Goal: Task Accomplishment & Management: Manage account settings

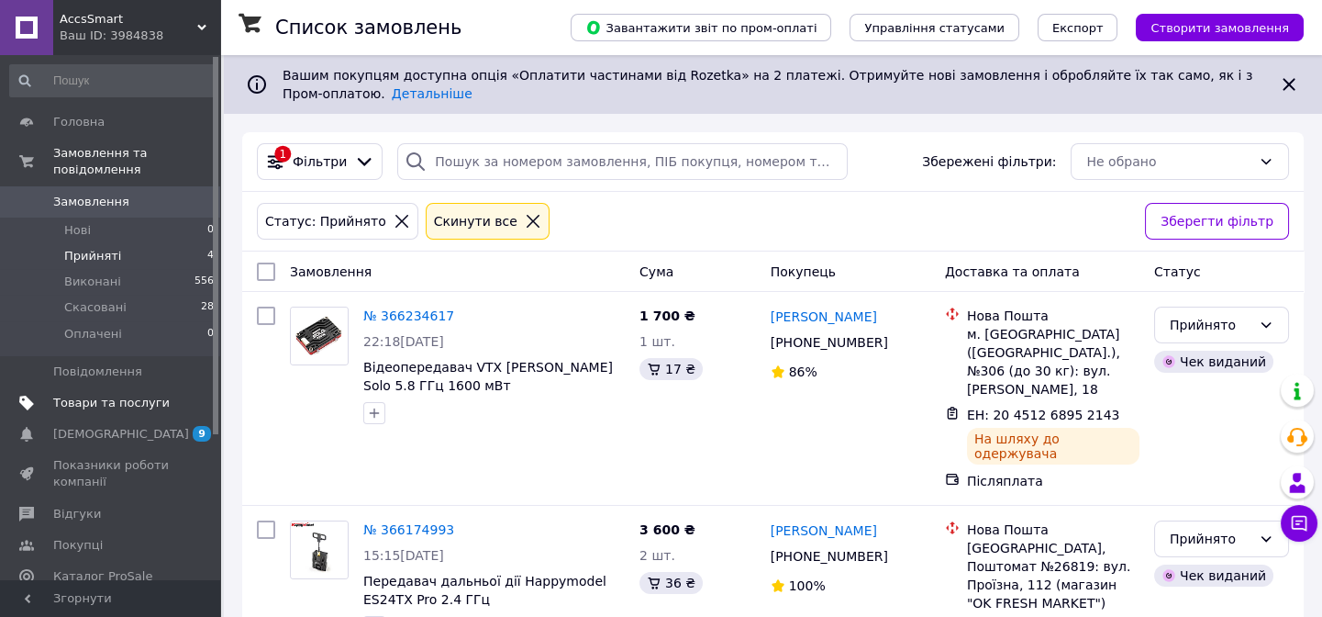
click at [101, 395] on span "Товари та послуги" at bounding box center [111, 403] width 117 height 17
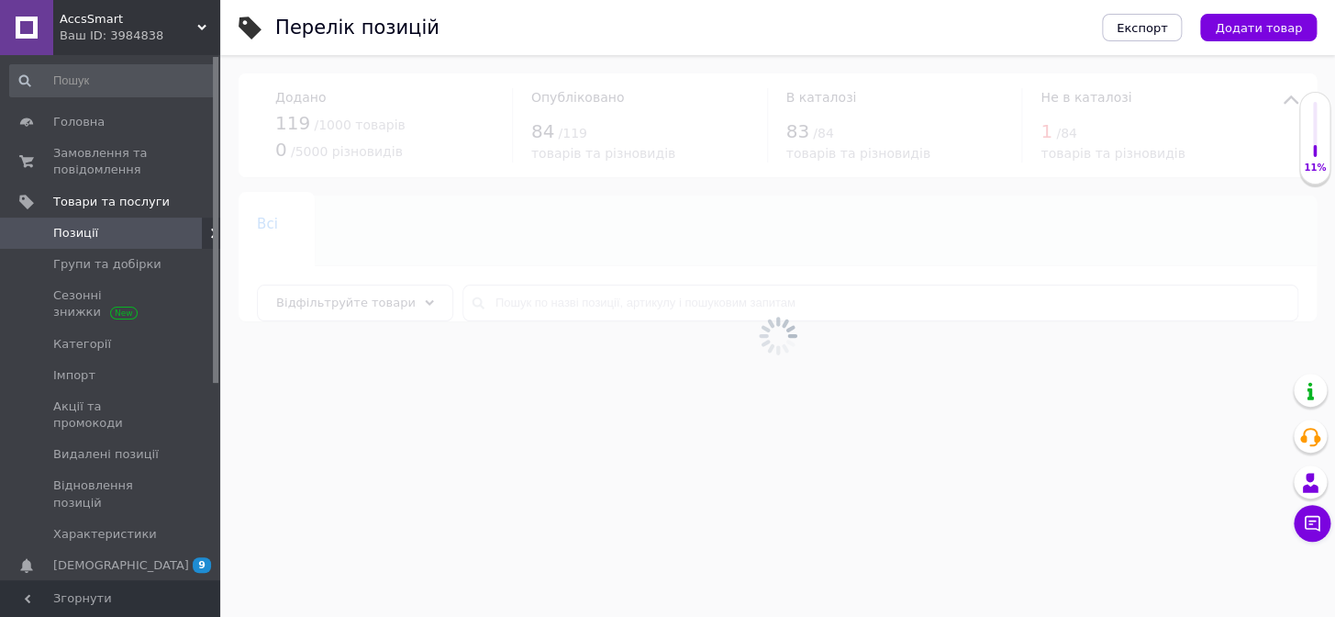
click at [78, 230] on span "Позиції" at bounding box center [75, 233] width 45 height 17
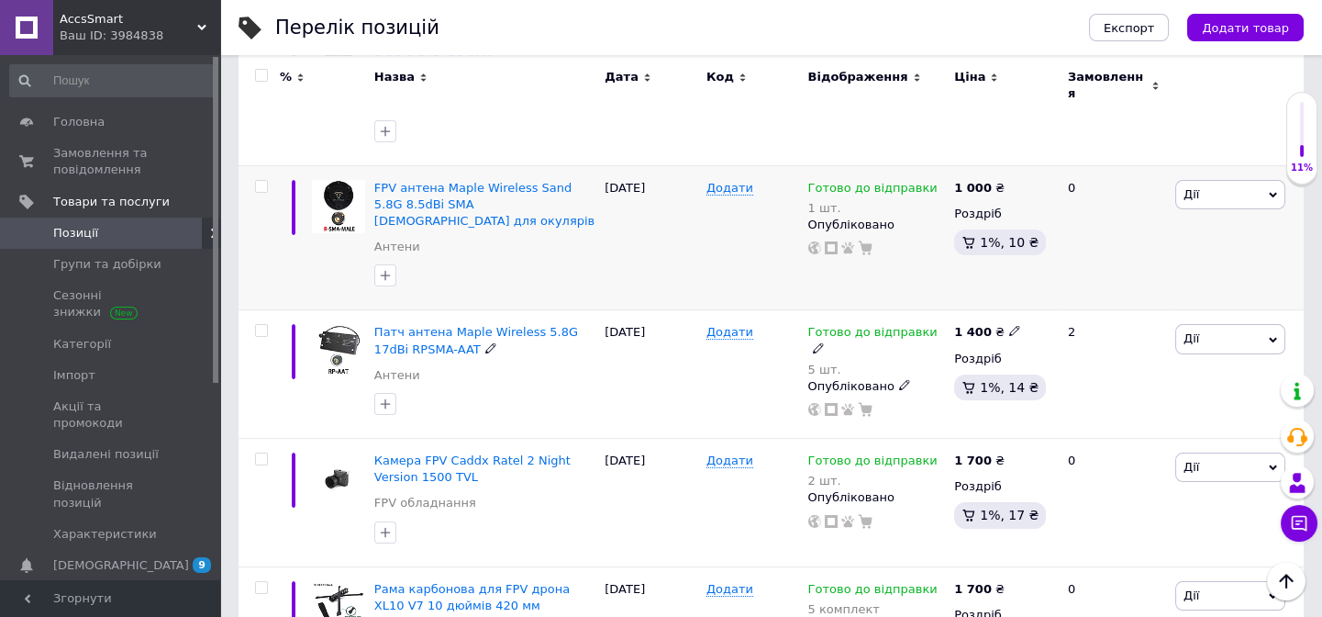
scroll to position [1167, 0]
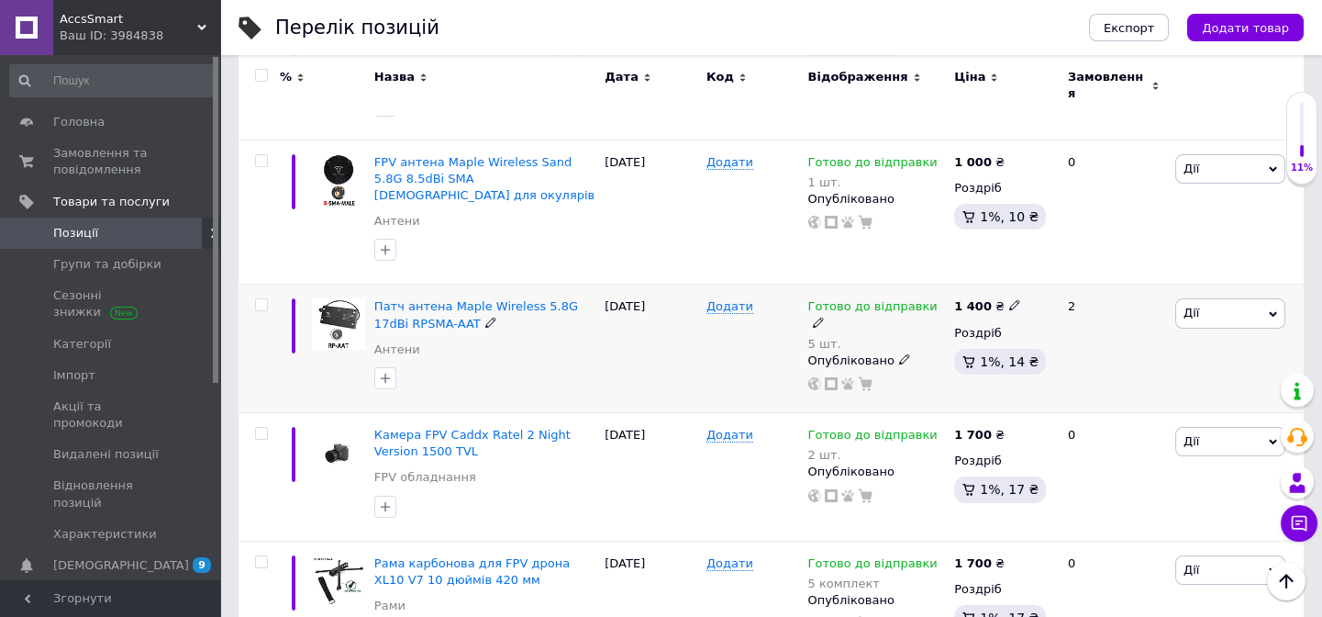
click at [1009, 299] on icon at bounding box center [1014, 304] width 11 height 11
click at [1047, 268] on input "1400" at bounding box center [1097, 286] width 139 height 37
type input "1300"
click at [1108, 324] on div "2" at bounding box center [1114, 348] width 114 height 128
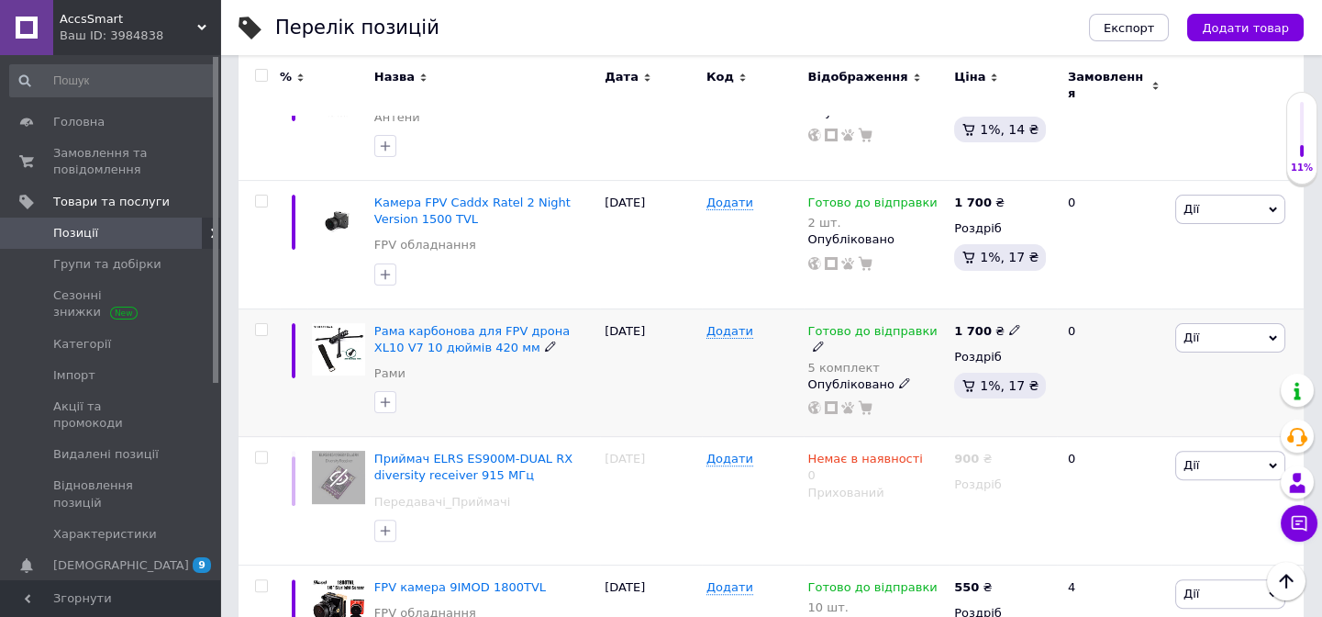
scroll to position [1418, 0]
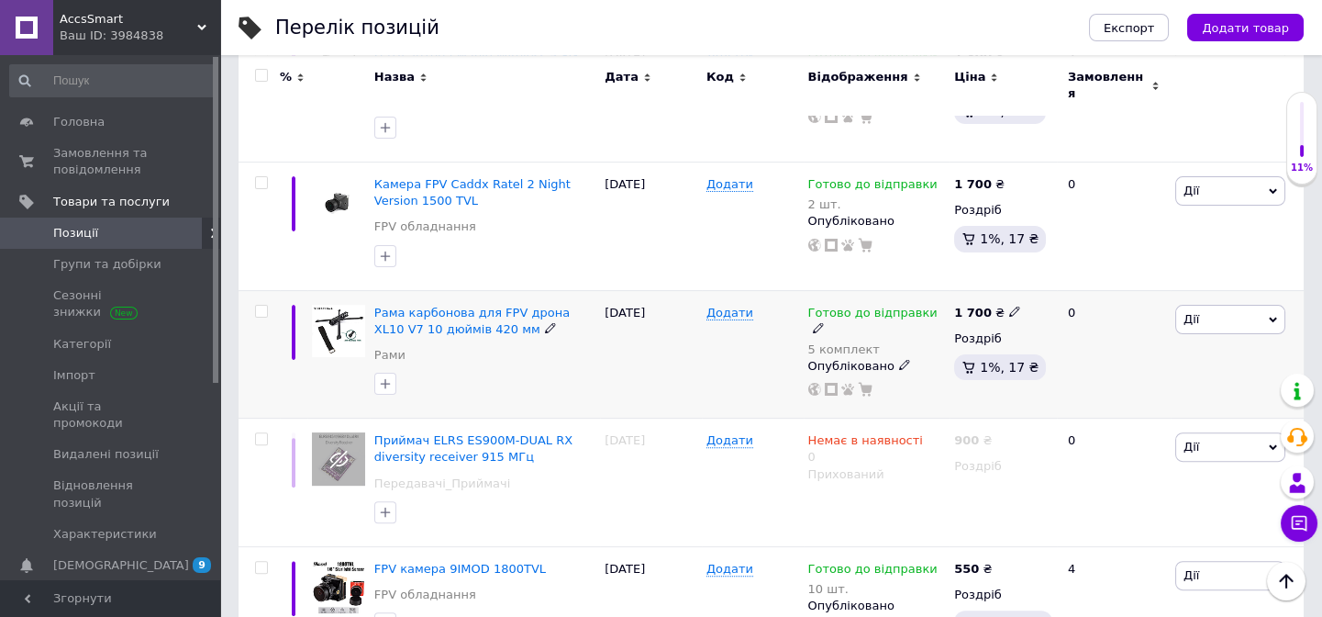
click at [1009, 306] on icon at bounding box center [1014, 311] width 11 height 11
click at [1046, 273] on input "1700" at bounding box center [1097, 291] width 139 height 37
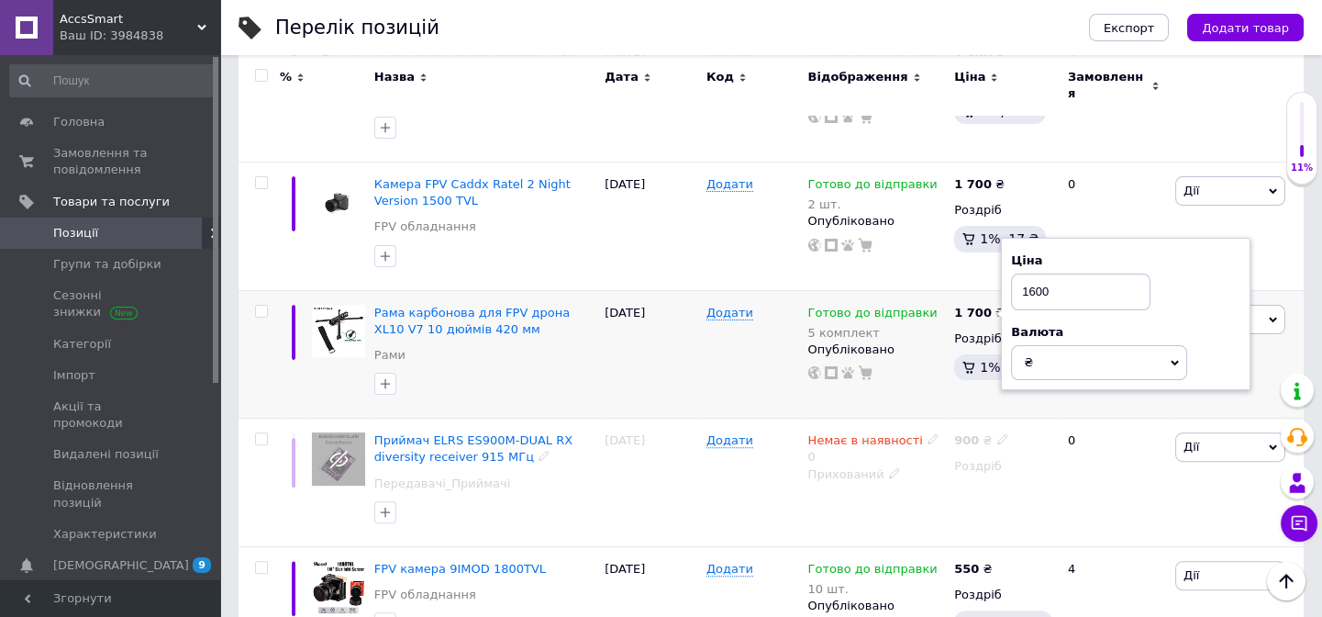
type input "1600"
click at [1093, 334] on div "0" at bounding box center [1114, 354] width 114 height 128
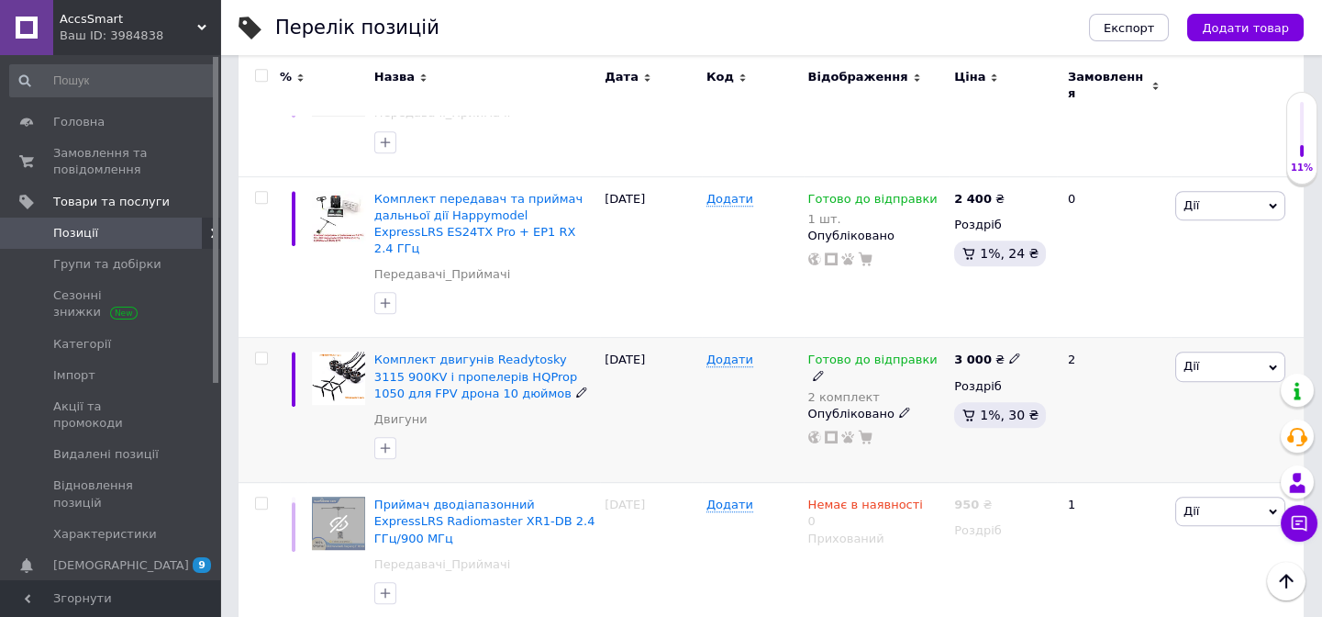
scroll to position [2400, 0]
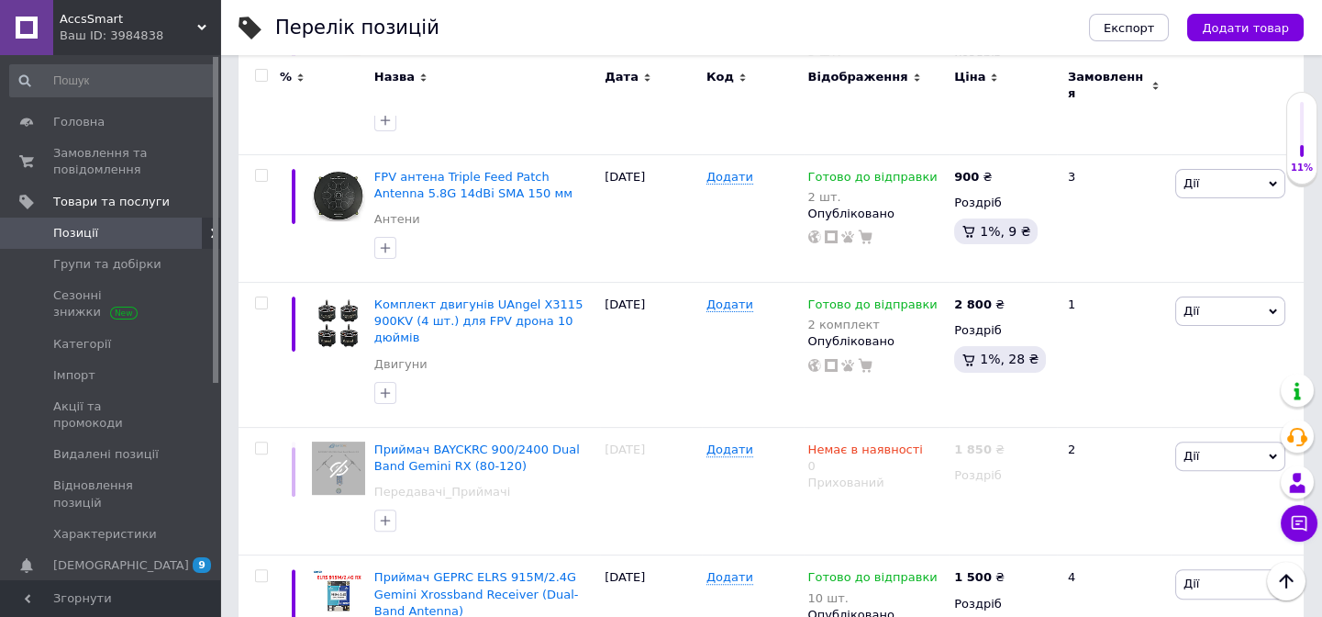
scroll to position [1399, 0]
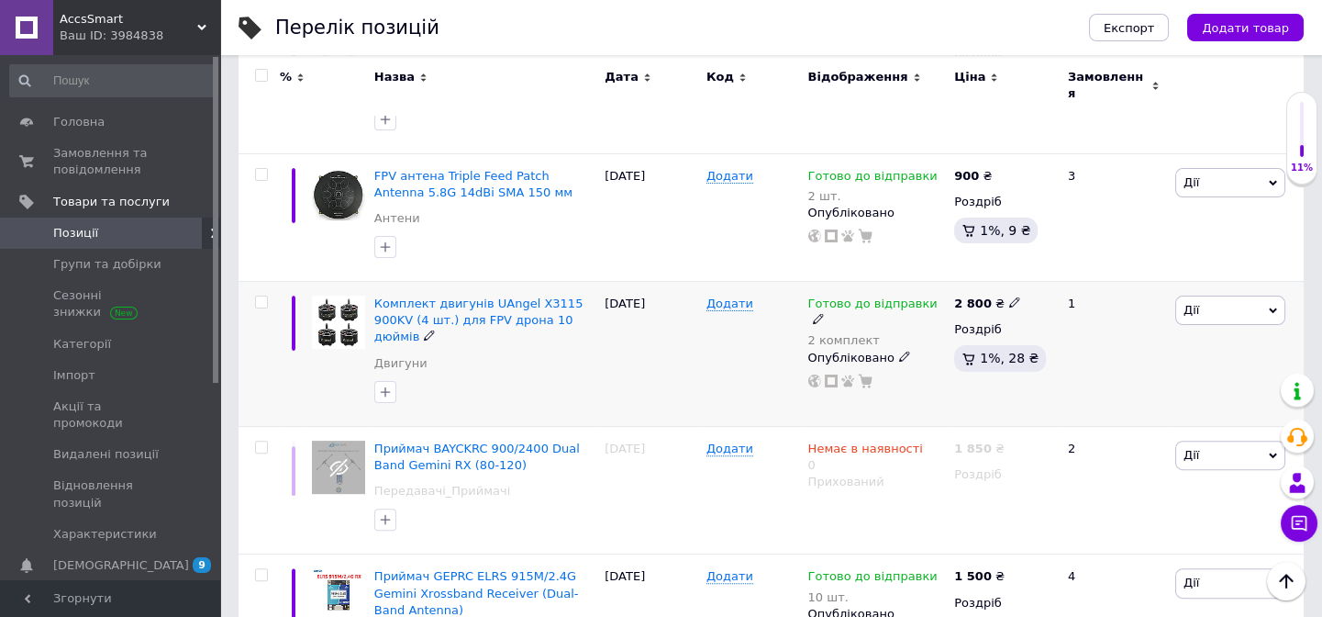
click at [1009, 296] on icon at bounding box center [1014, 301] width 11 height 11
click at [1045, 264] on input "2800" at bounding box center [1097, 282] width 139 height 37
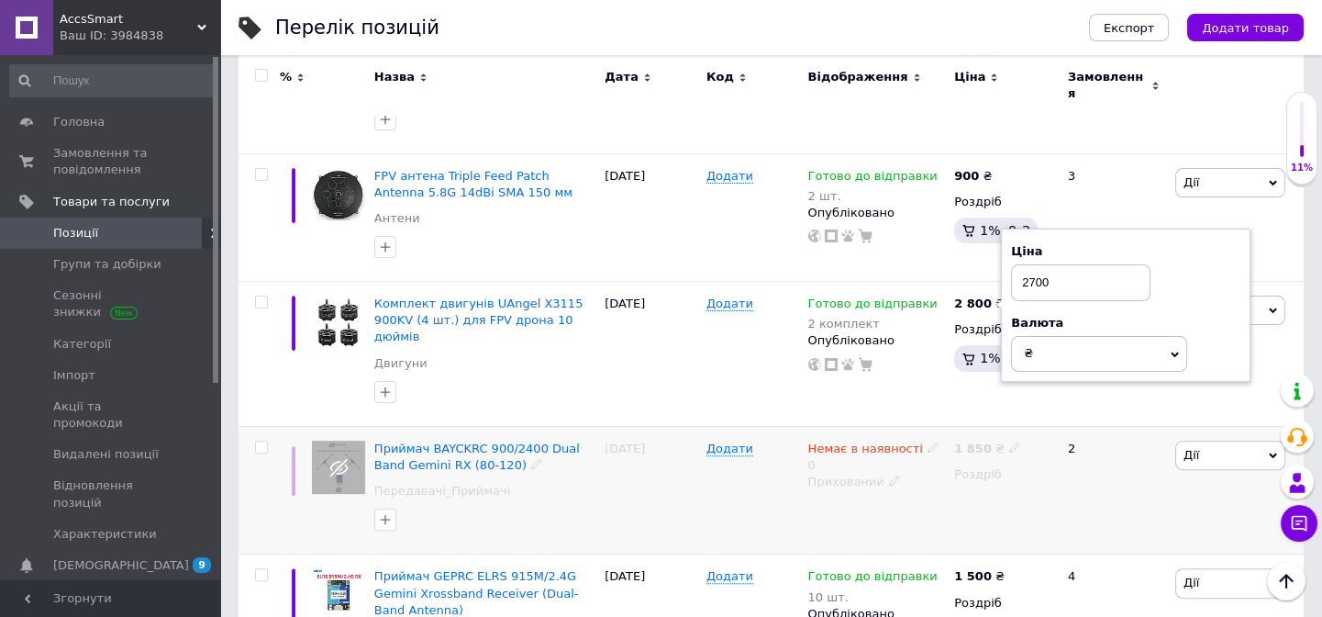
type input "2700"
click at [1099, 426] on div "2" at bounding box center [1114, 490] width 114 height 128
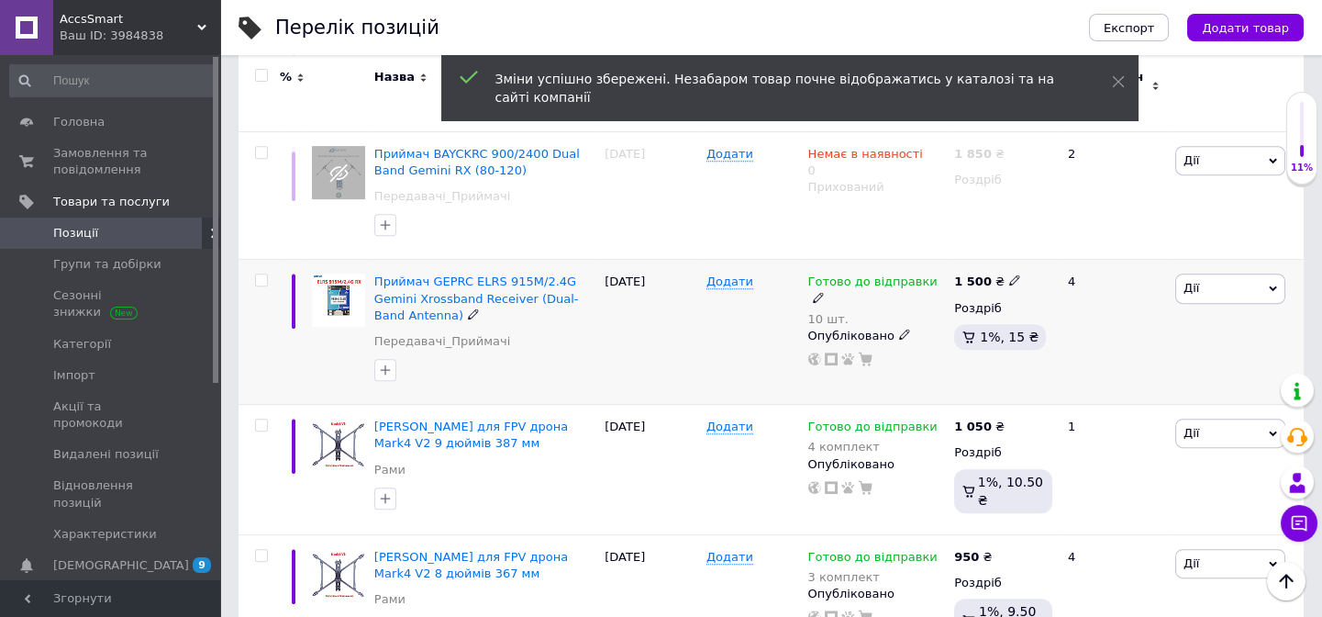
scroll to position [1733, 0]
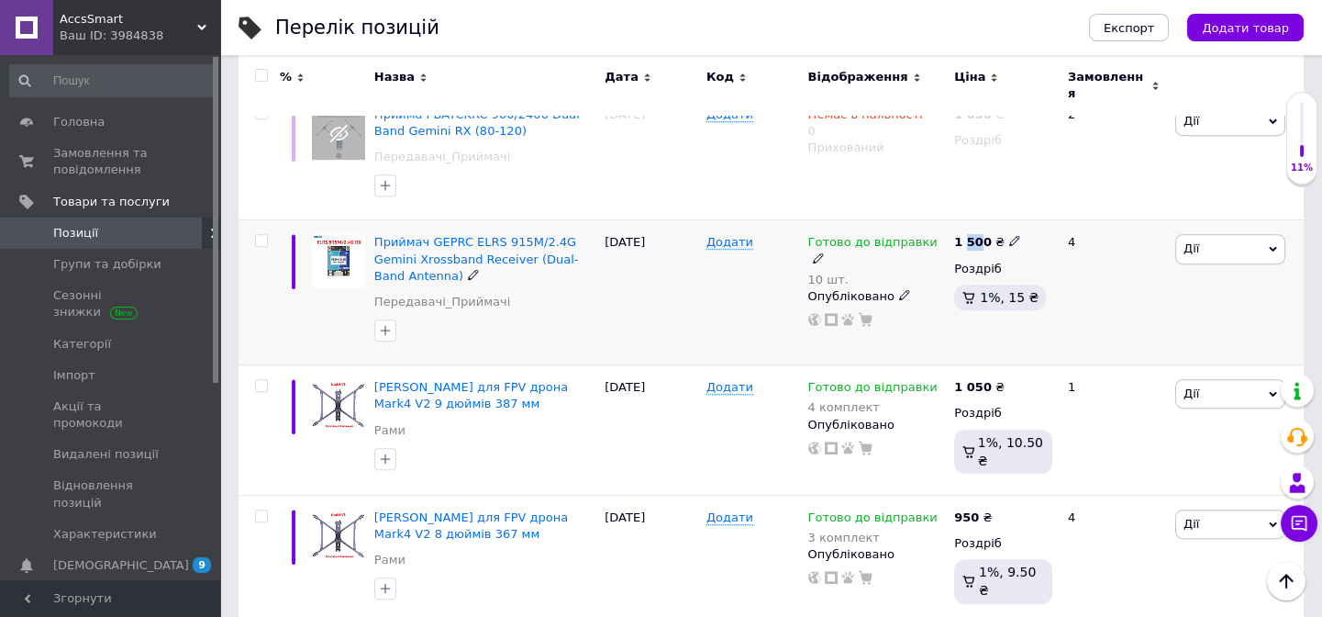
click at [975, 235] on b "1 500" at bounding box center [973, 242] width 38 height 14
click at [1050, 204] on input "1500" at bounding box center [1097, 222] width 139 height 37
click at [1044, 204] on input "1500" at bounding box center [1097, 222] width 139 height 37
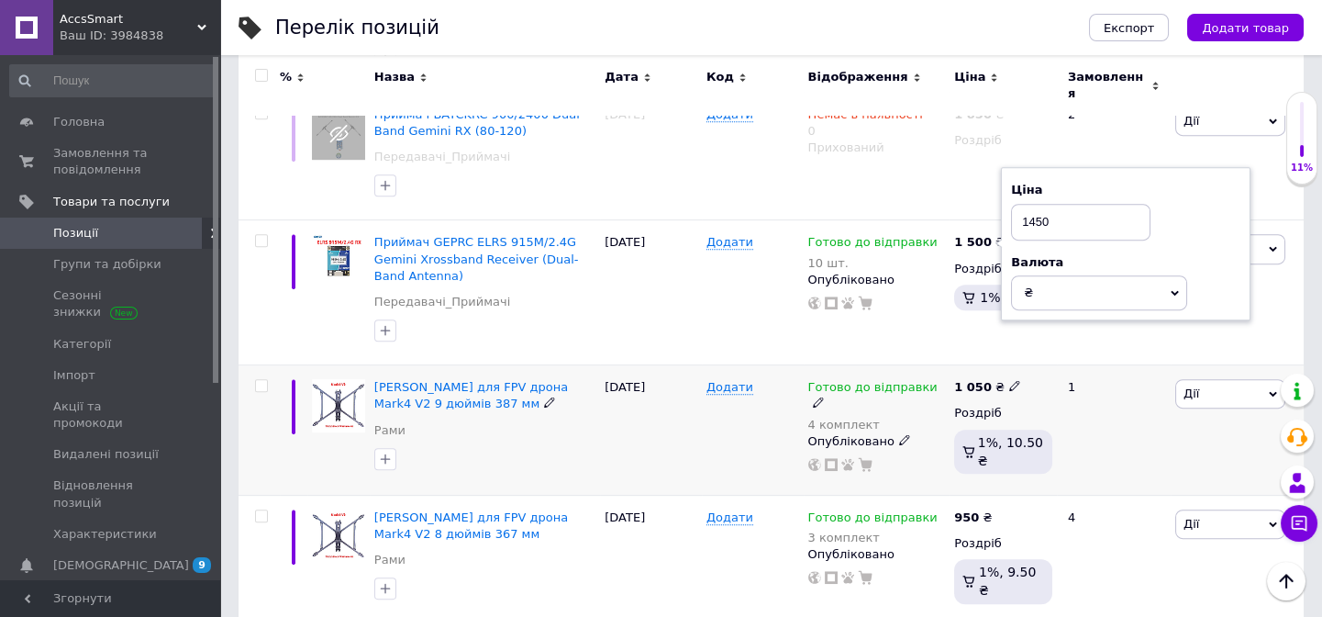
type input "1450"
click at [1120, 365] on div "1" at bounding box center [1114, 430] width 114 height 130
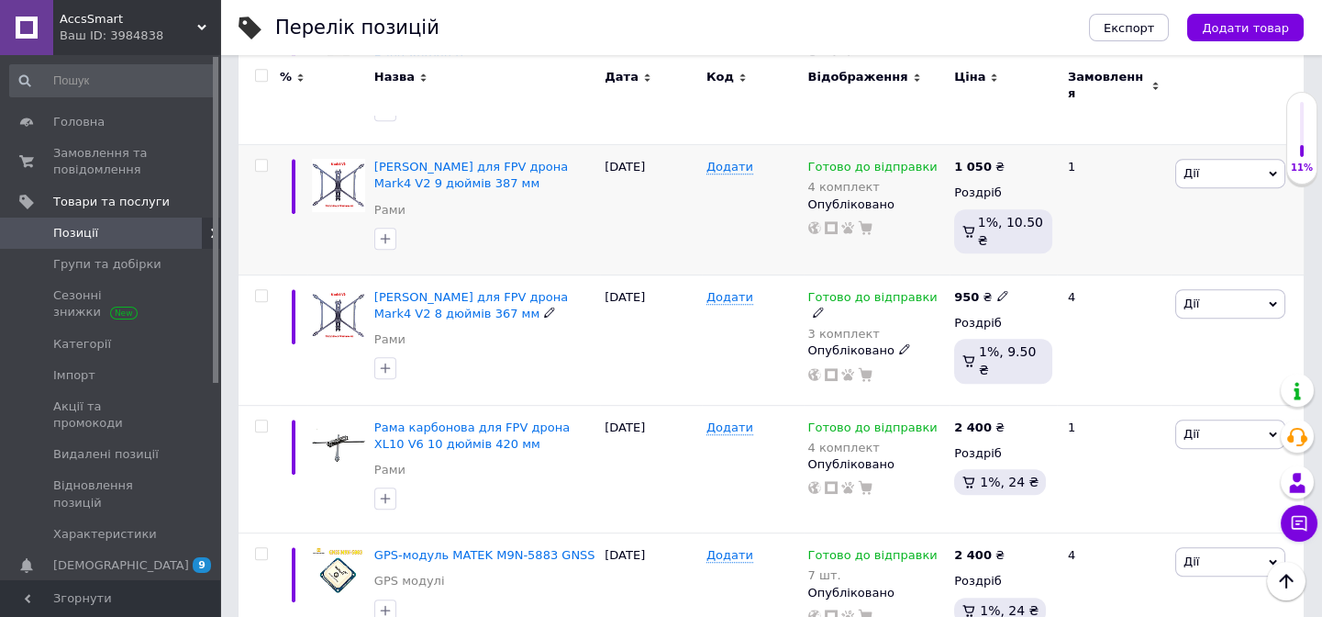
scroll to position [1983, 0]
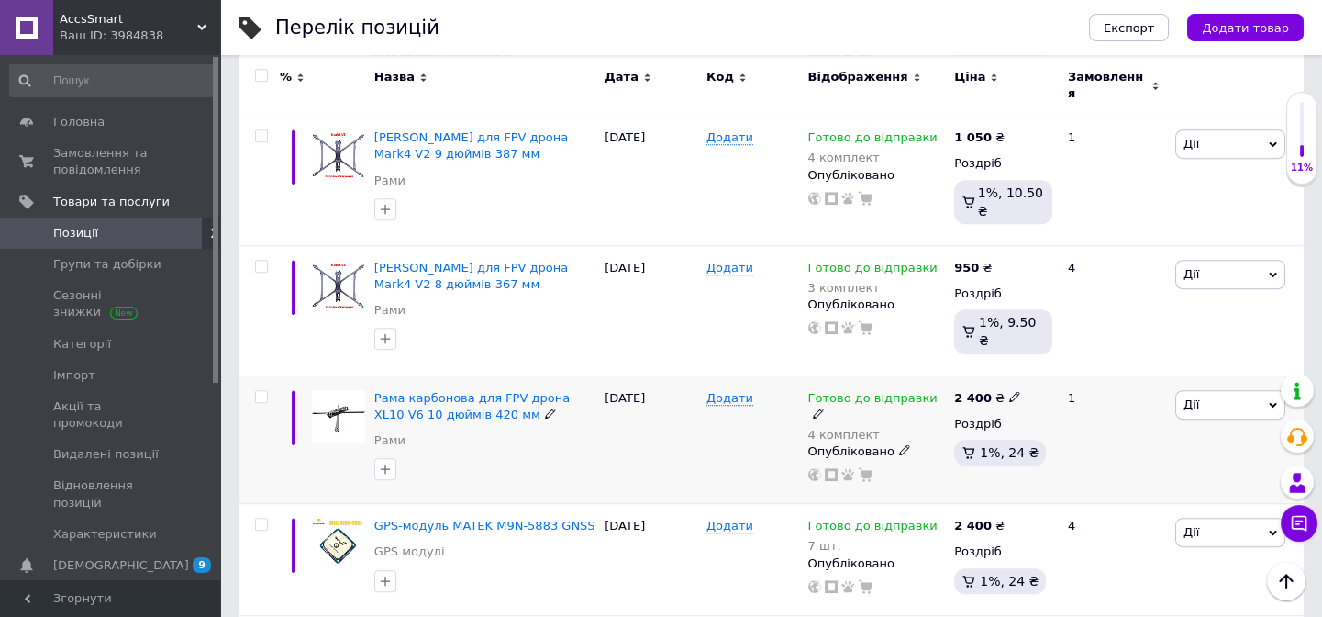
click at [1009, 391] on icon at bounding box center [1014, 396] width 11 height 11
click at [1047, 359] on input "2400" at bounding box center [1097, 377] width 139 height 37
type input "2200"
click at [1092, 375] on div "1" at bounding box center [1114, 439] width 114 height 128
click at [1009, 391] on icon at bounding box center [1014, 396] width 11 height 11
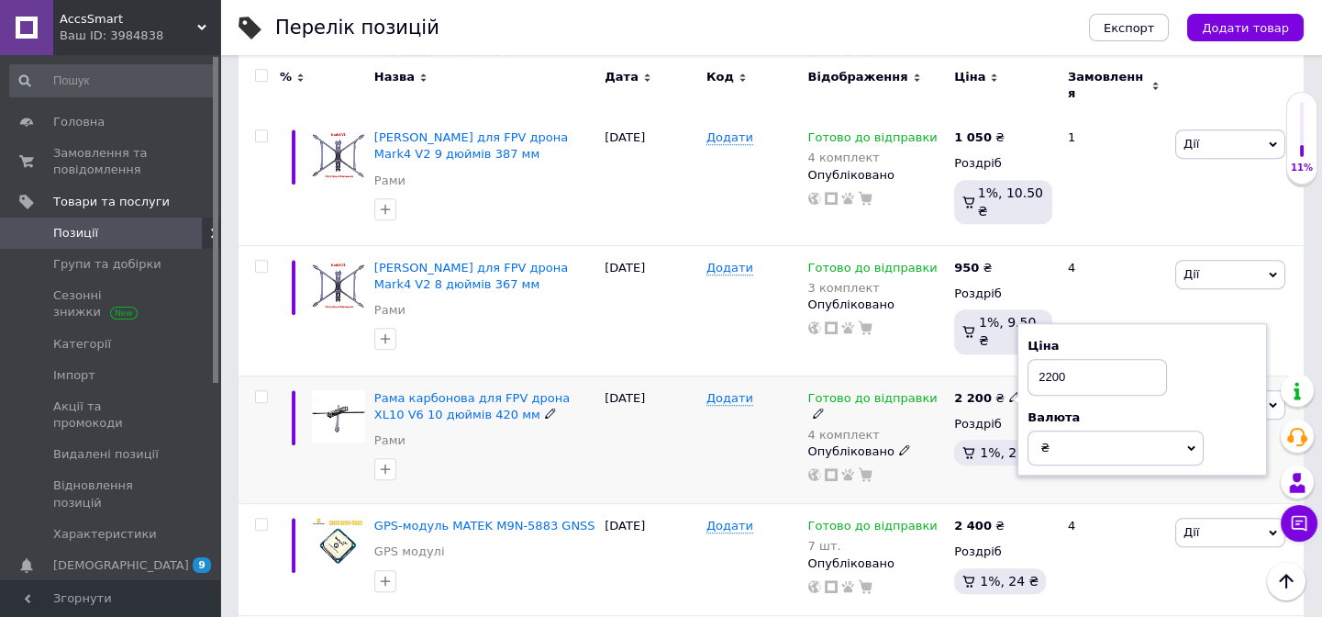
click at [1052, 359] on input "2200" at bounding box center [1097, 377] width 139 height 37
type input "2300"
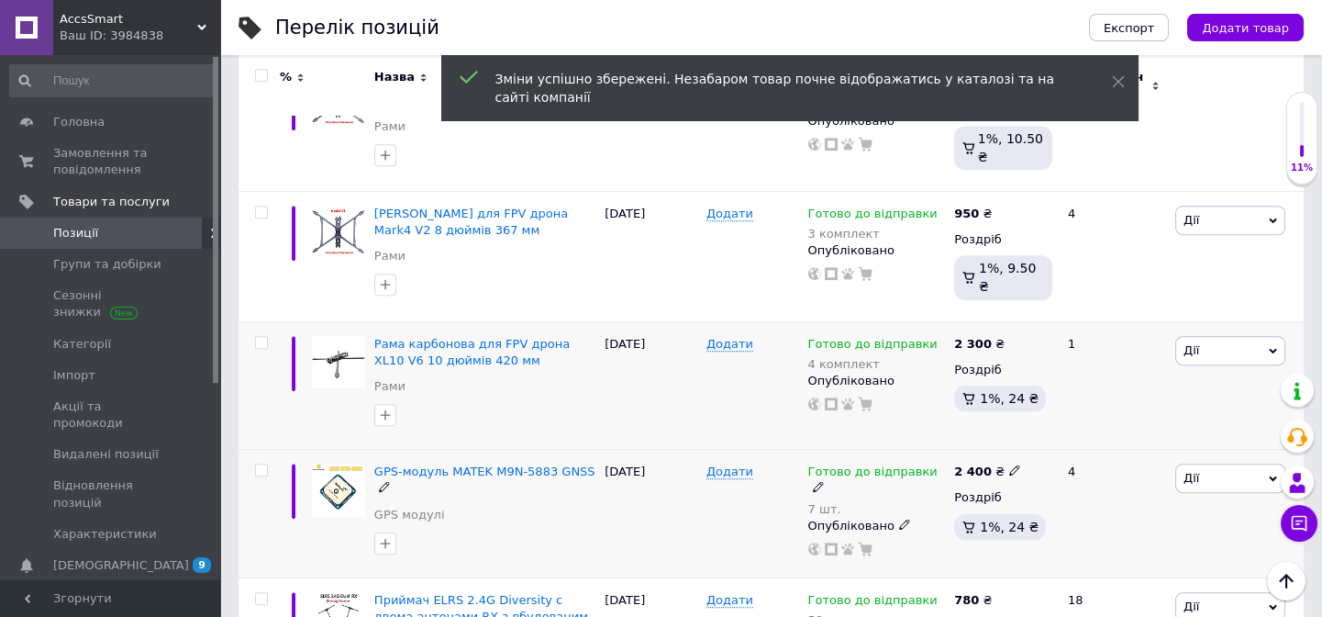
scroll to position [2066, 0]
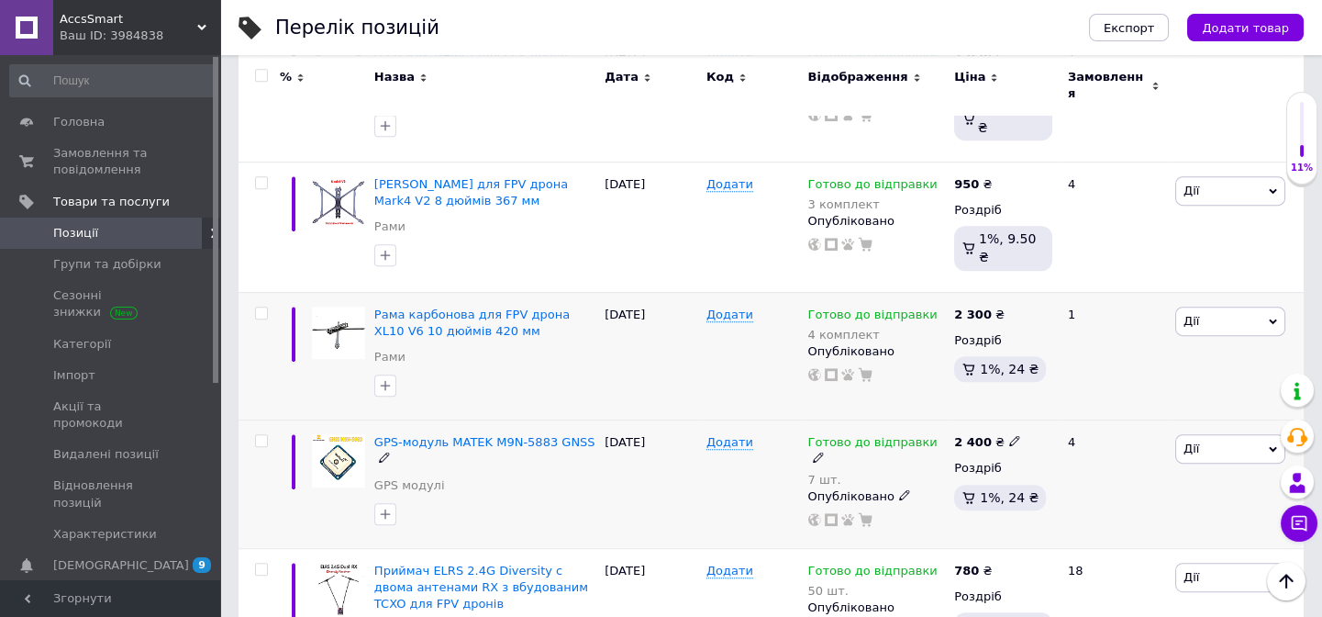
click at [1009, 436] on use at bounding box center [1014, 441] width 10 height 10
click at [1047, 403] on input "2400" at bounding box center [1097, 421] width 139 height 37
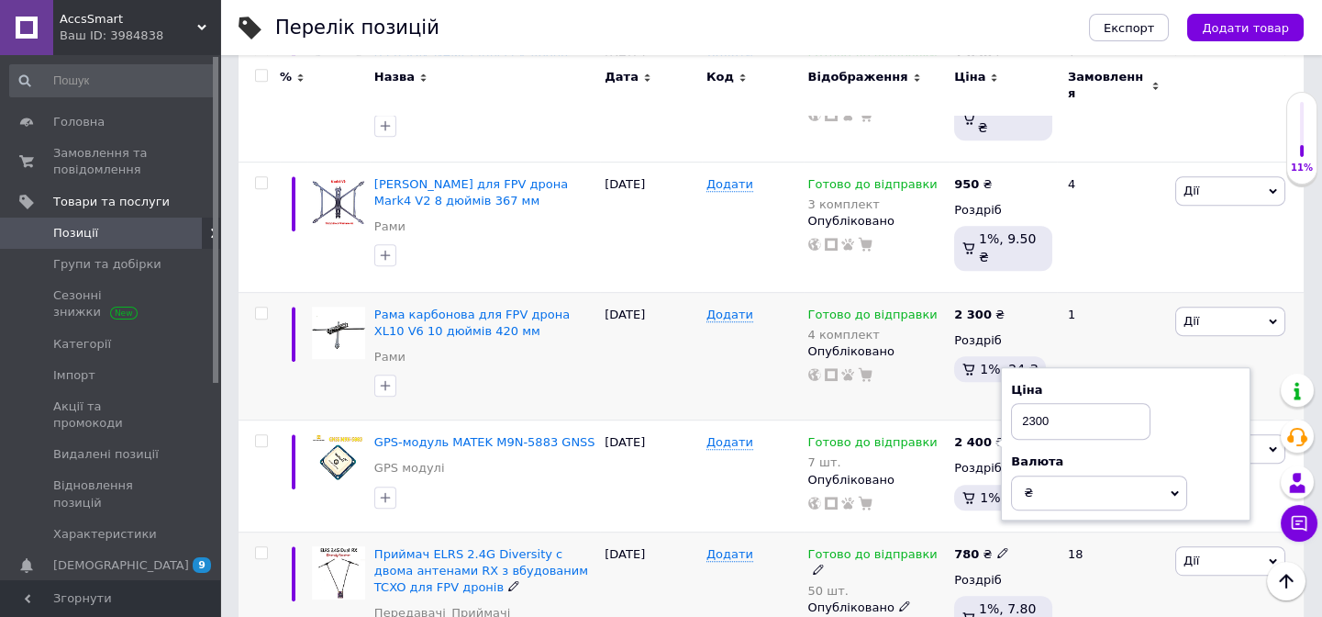
type input "2300"
click at [1029, 546] on div "780 ₴" at bounding box center [1003, 554] width 98 height 17
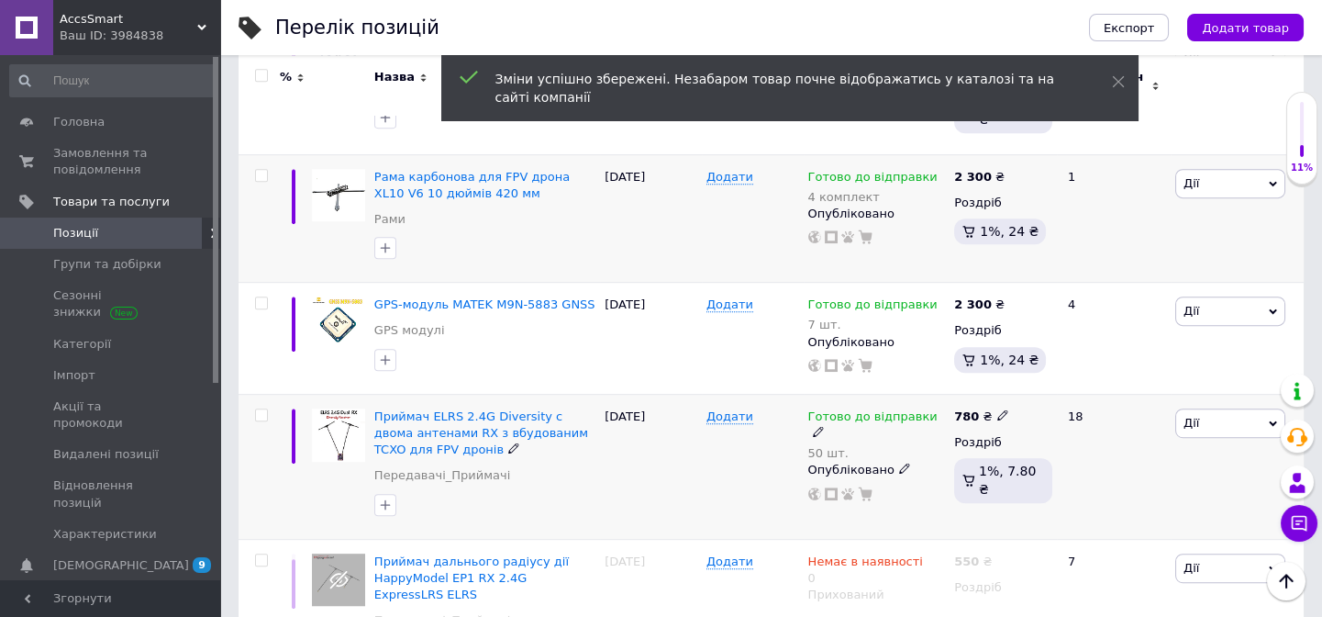
scroll to position [2233, 0]
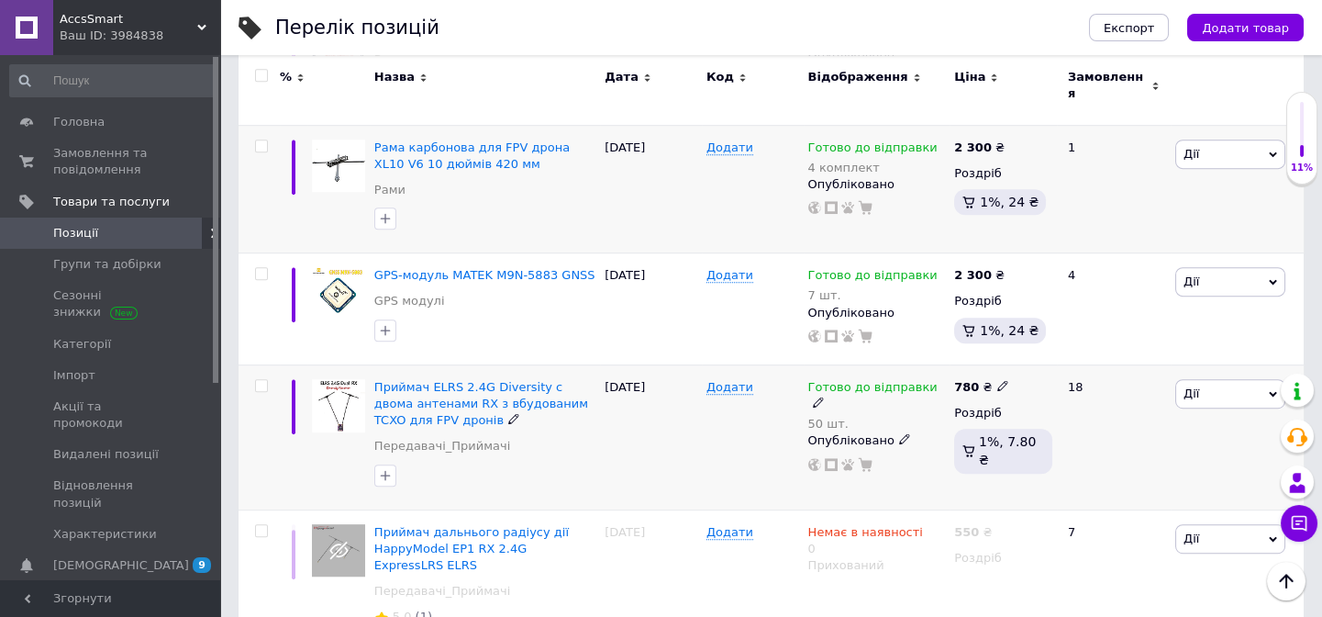
click at [997, 380] on icon at bounding box center [1002, 385] width 11 height 11
drag, startPoint x: 1026, startPoint y: 239, endPoint x: 1047, endPoint y: 247, distance: 22.3
click at [1047, 348] on input "780" at bounding box center [1087, 366] width 139 height 37
type input "800"
click at [1058, 364] on div "18" at bounding box center [1114, 436] width 114 height 145
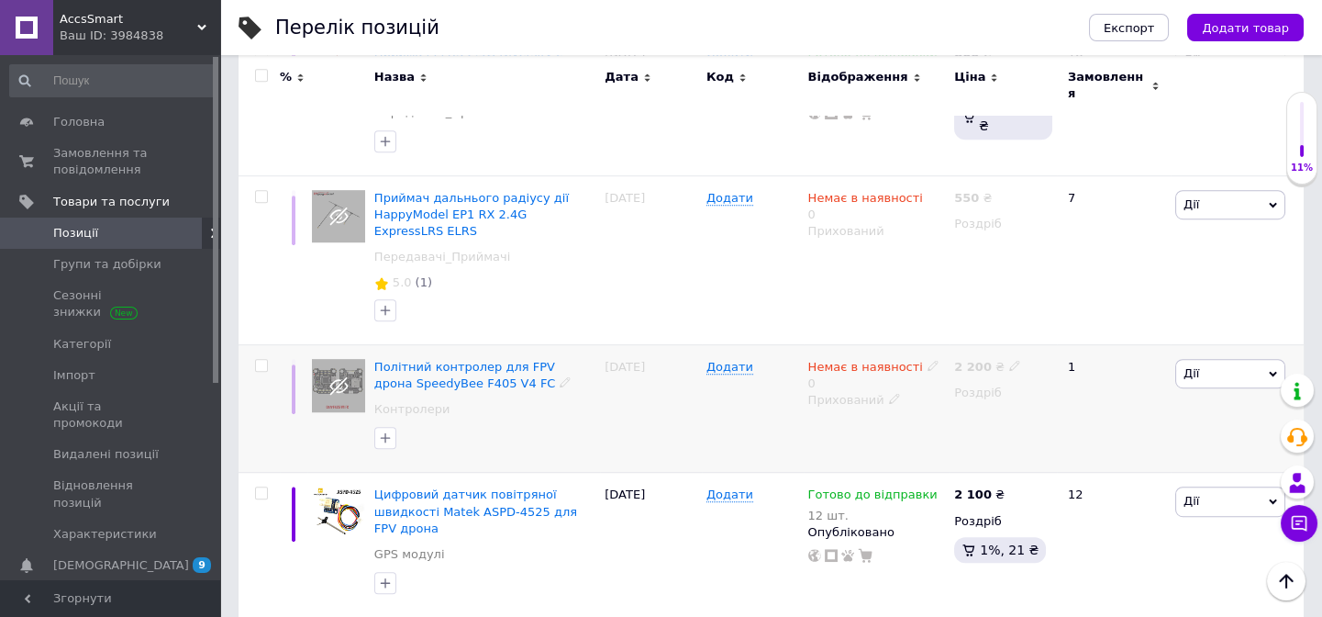
scroll to position [2639, 0]
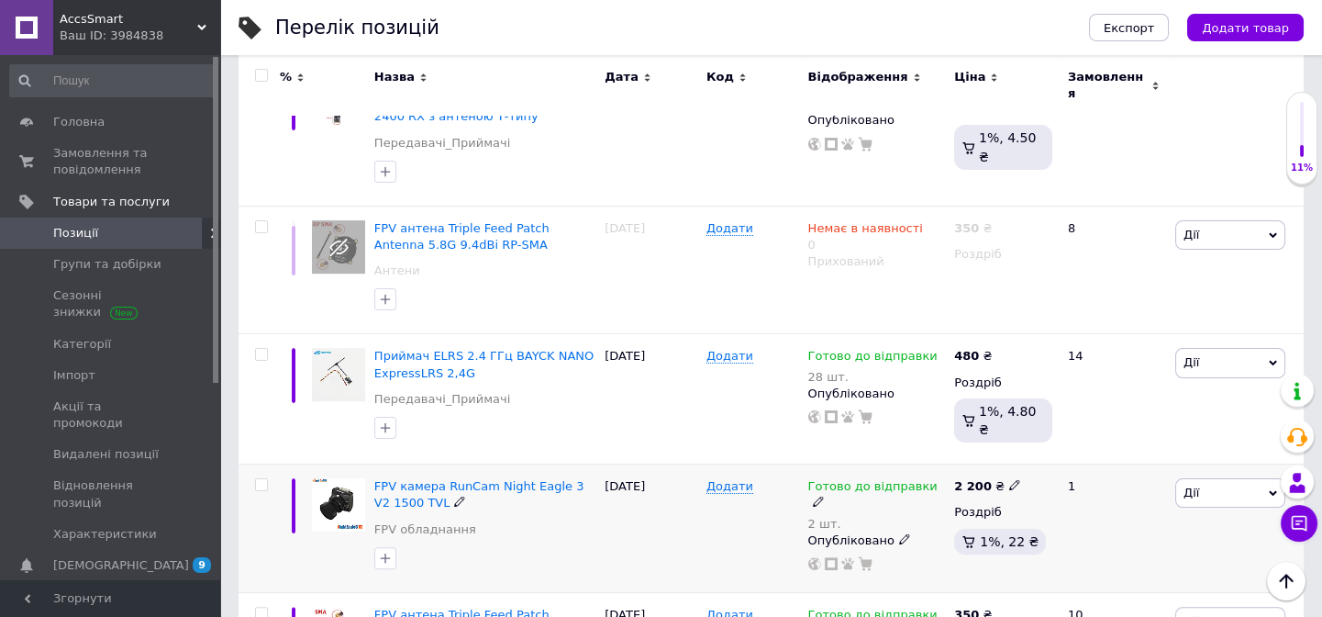
scroll to position [1196, 0]
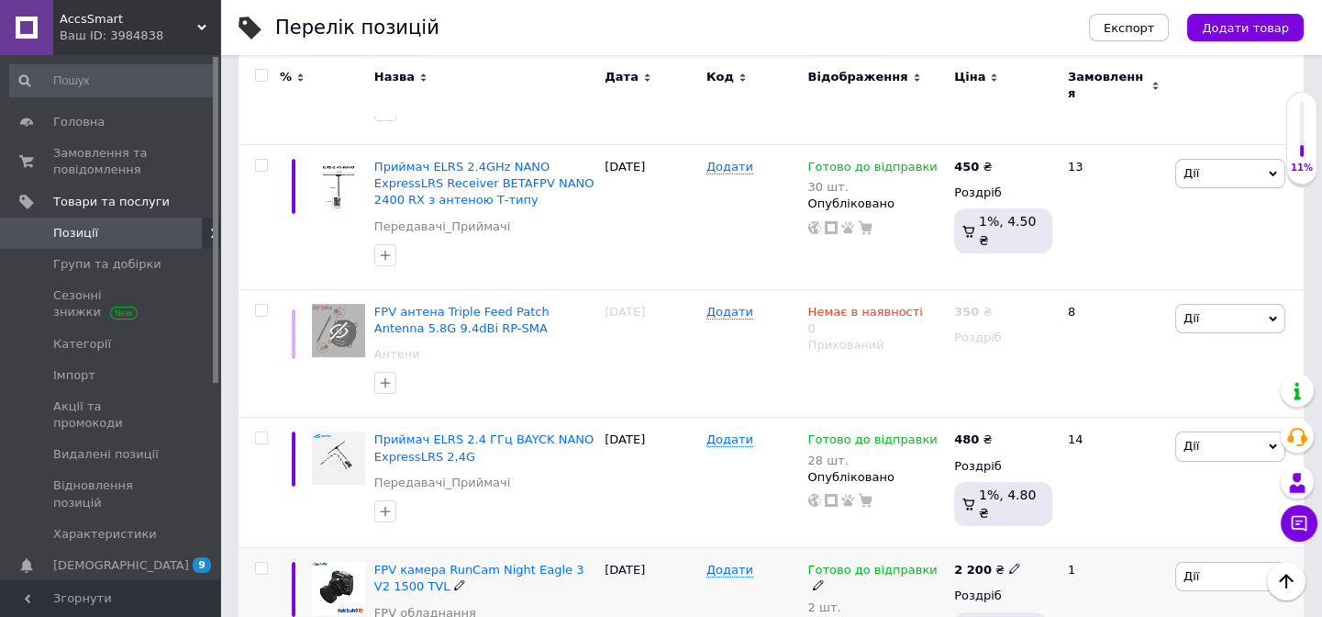
click at [1009, 562] on icon at bounding box center [1014, 567] width 11 height 11
click at [1046, 530] on input "2200" at bounding box center [1097, 548] width 139 height 37
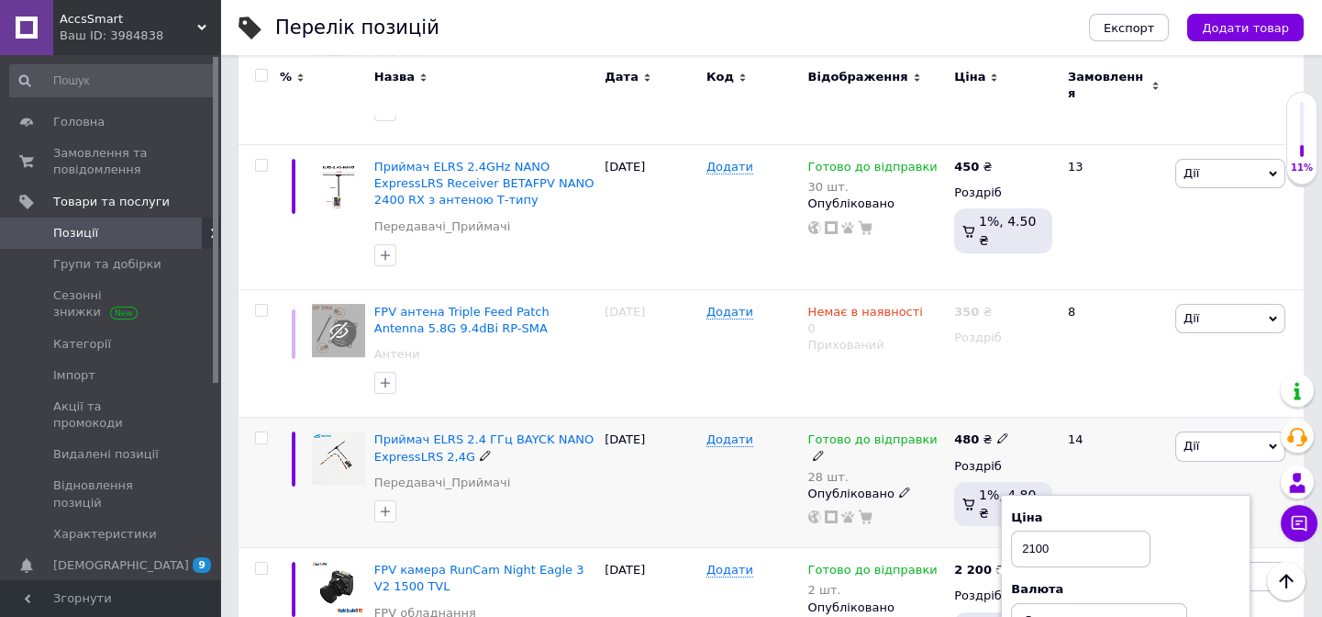
type input "2100"
click at [1115, 417] on div "14" at bounding box center [1114, 482] width 114 height 130
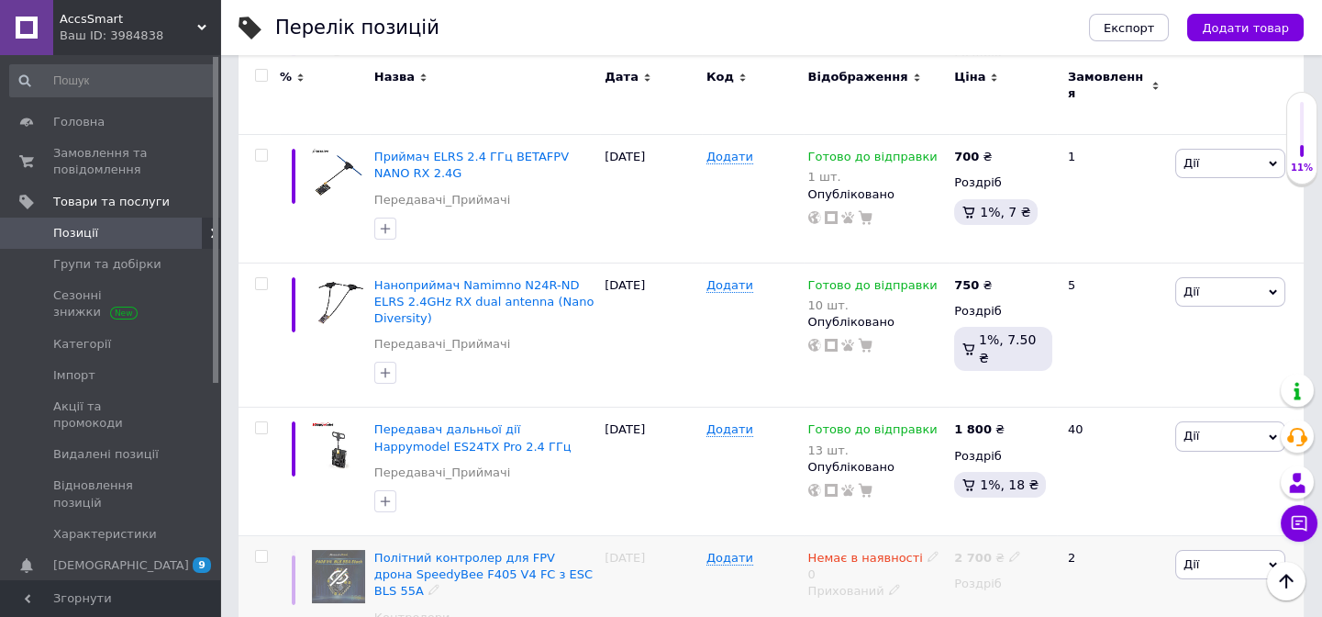
scroll to position [362, 0]
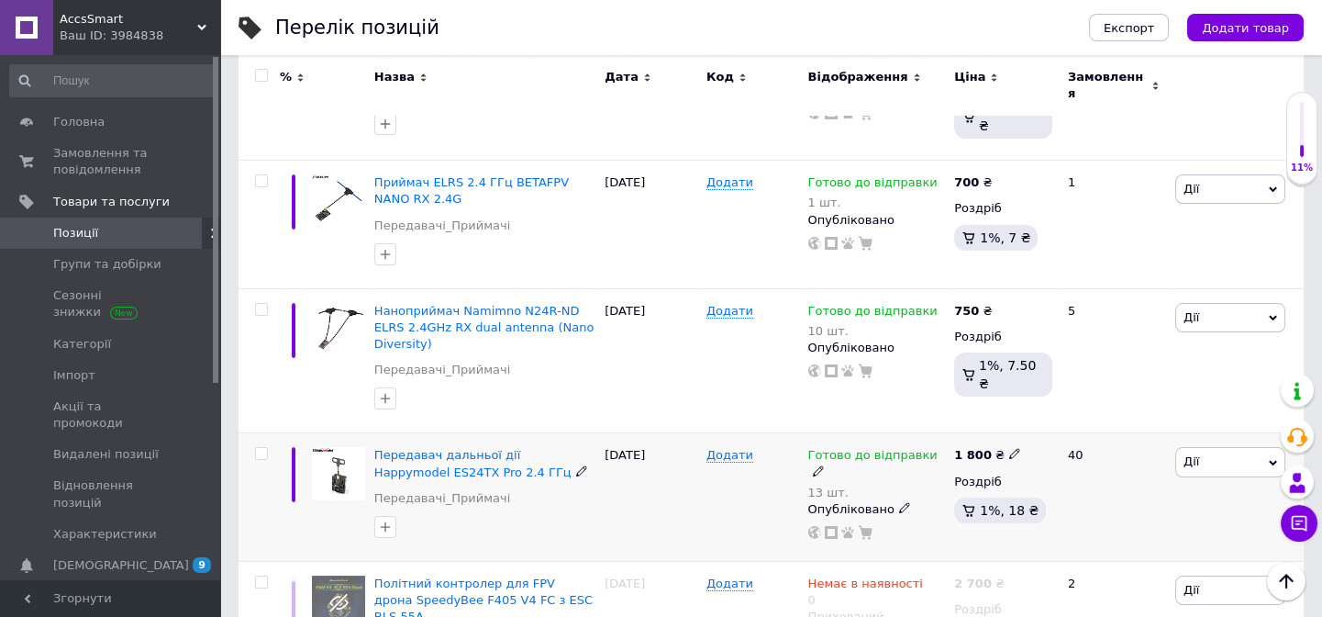
click at [824, 465] on icon at bounding box center [818, 470] width 11 height 11
click at [1116, 446] on icon at bounding box center [1118, 450] width 8 height 8
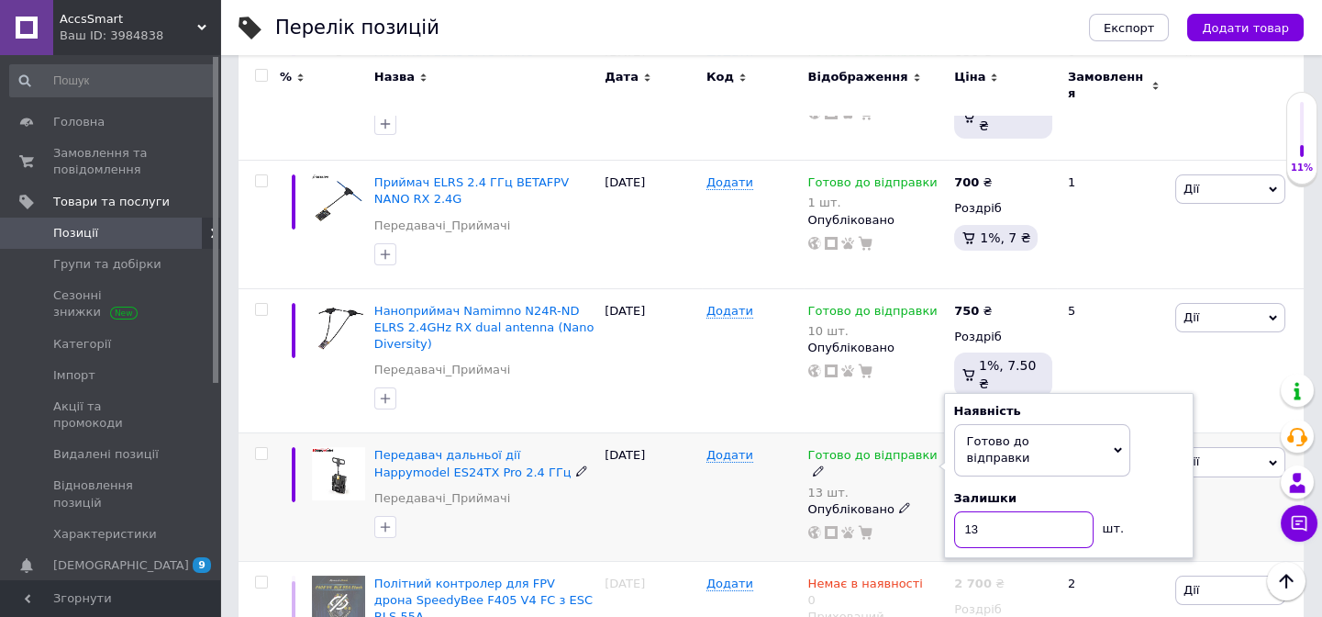
click at [984, 511] on input "13" at bounding box center [1023, 529] width 139 height 37
drag, startPoint x: 972, startPoint y: 476, endPoint x: 982, endPoint y: 477, distance: 10.1
click at [982, 511] on input "13" at bounding box center [1023, 529] width 139 height 37
type input "15"
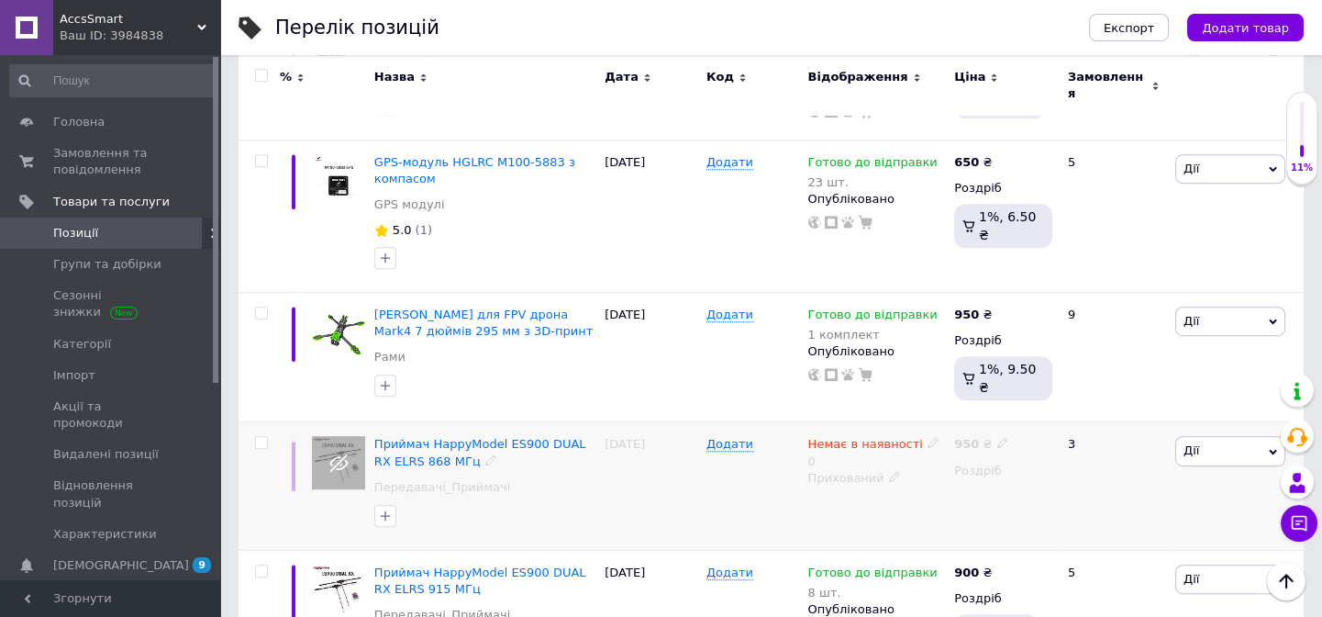
scroll to position [2447, 0]
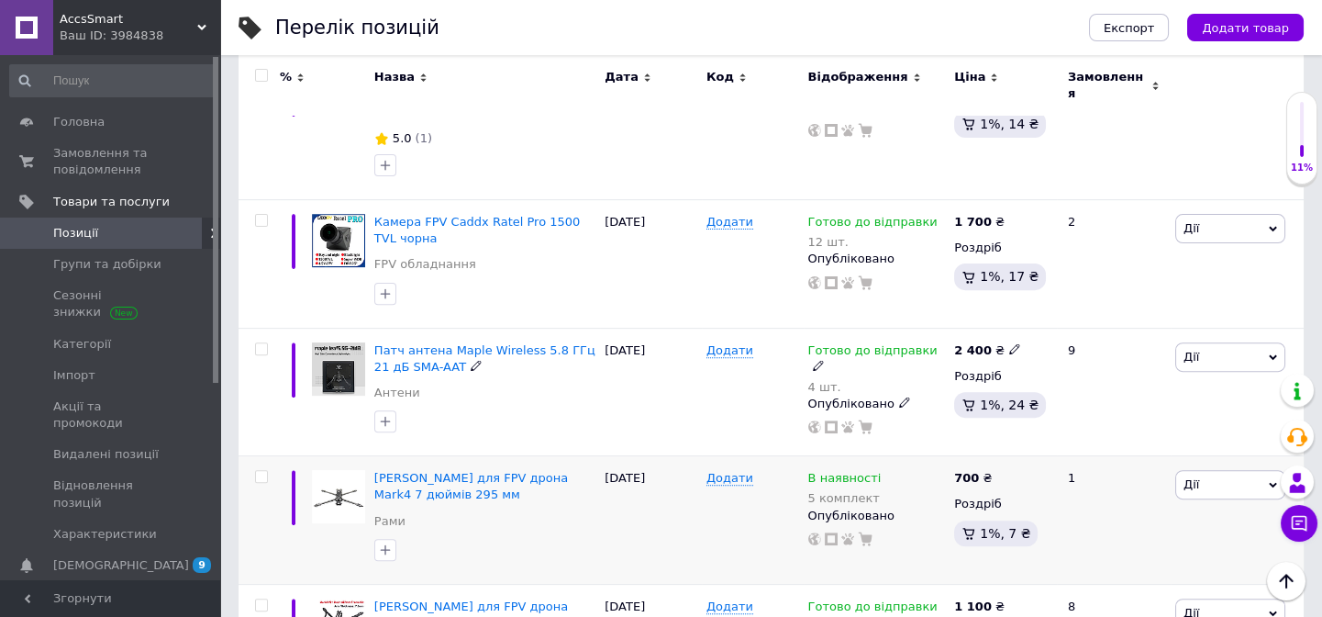
scroll to position [1446, 0]
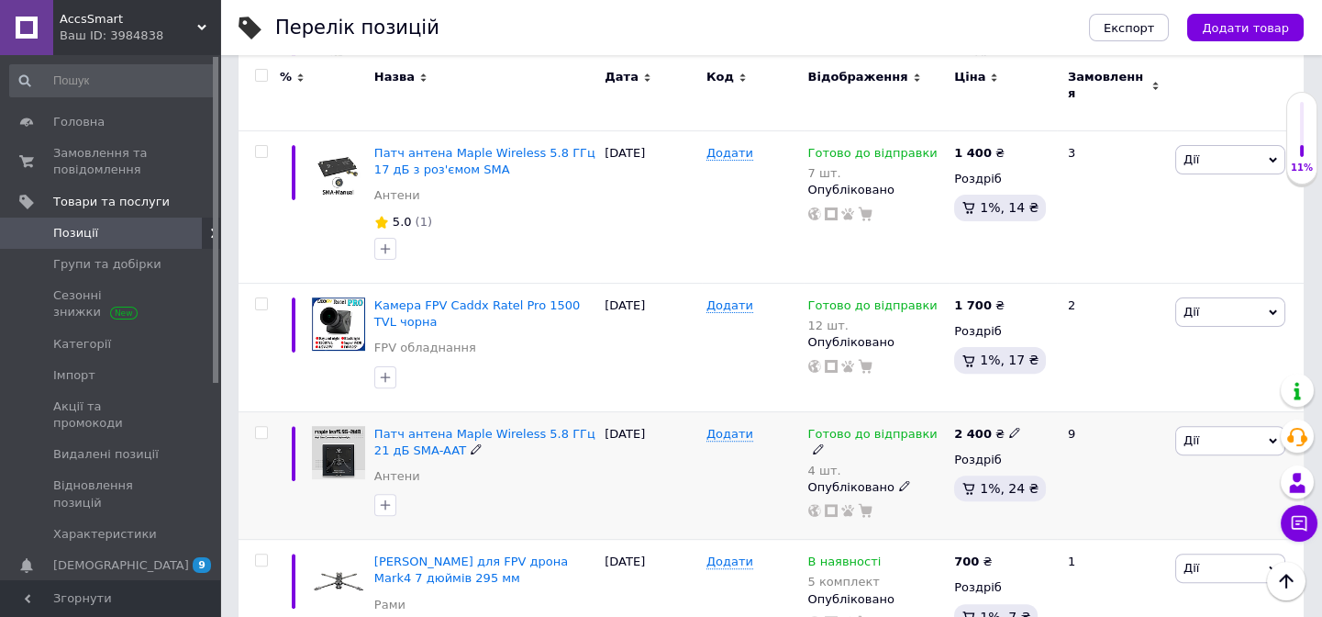
click at [963, 427] on b "2 400" at bounding box center [973, 434] width 38 height 14
click at [1047, 395] on input "2400" at bounding box center [1097, 413] width 139 height 37
type input "2300"
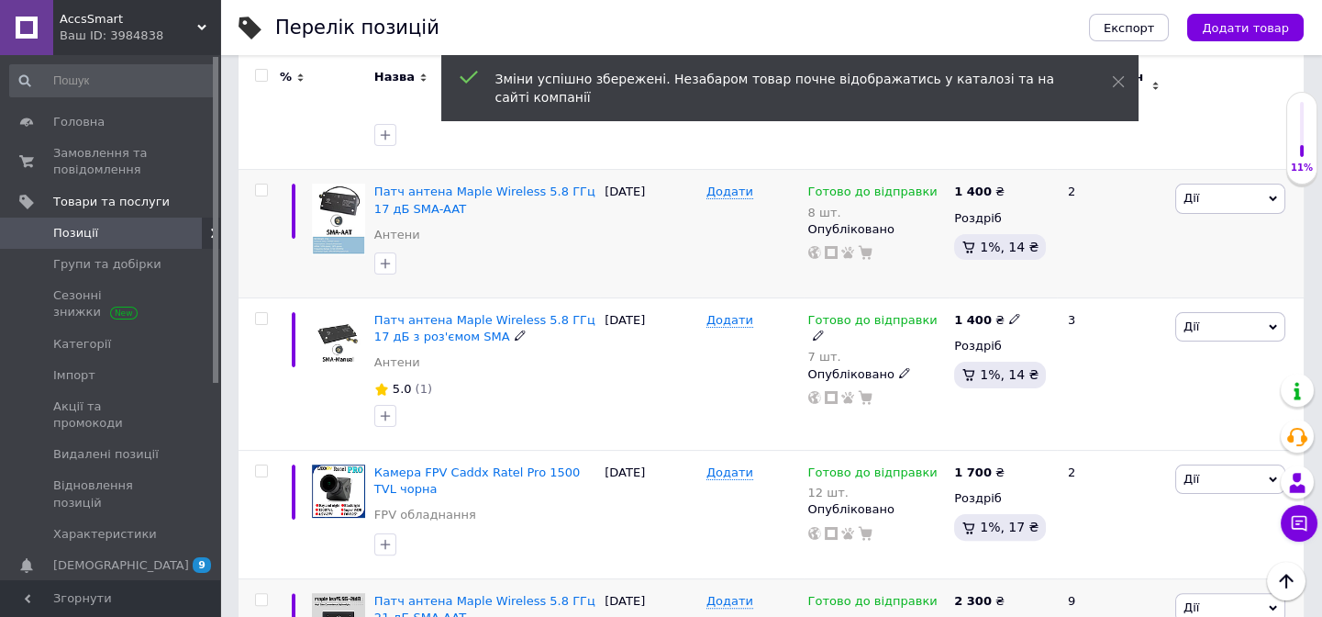
scroll to position [1196, 0]
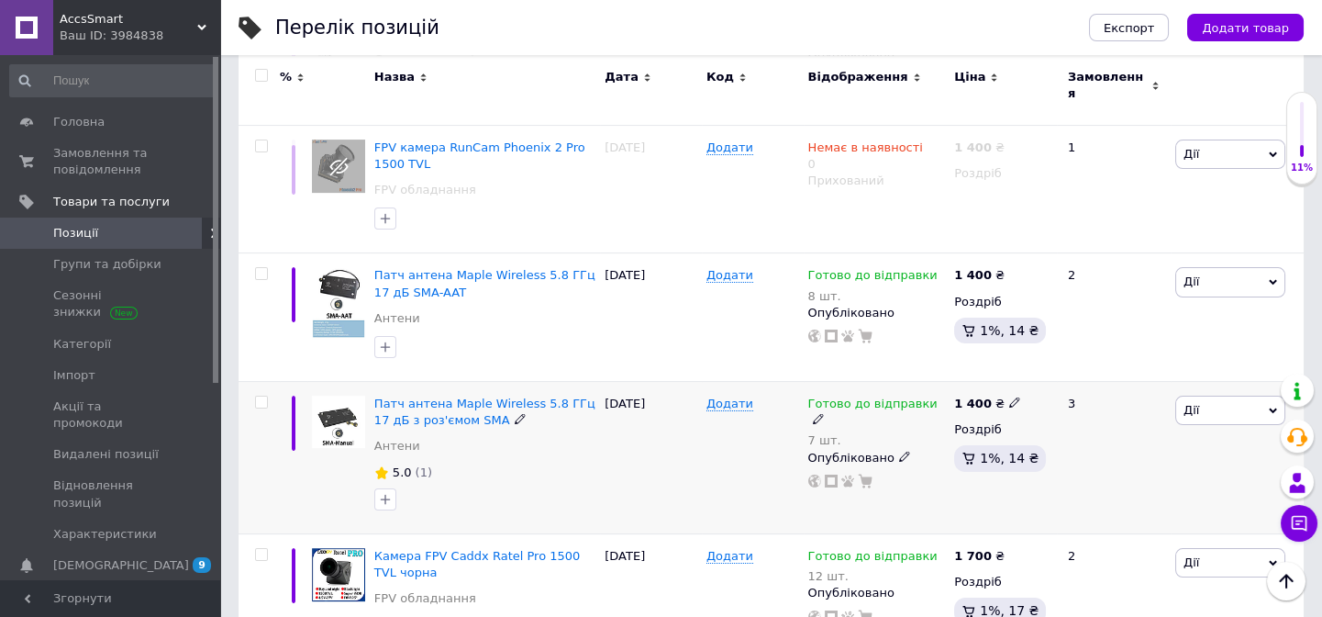
click at [1009, 396] on icon at bounding box center [1014, 401] width 11 height 11
click at [1051, 364] on input "1400" at bounding box center [1097, 382] width 139 height 37
type input "1300"
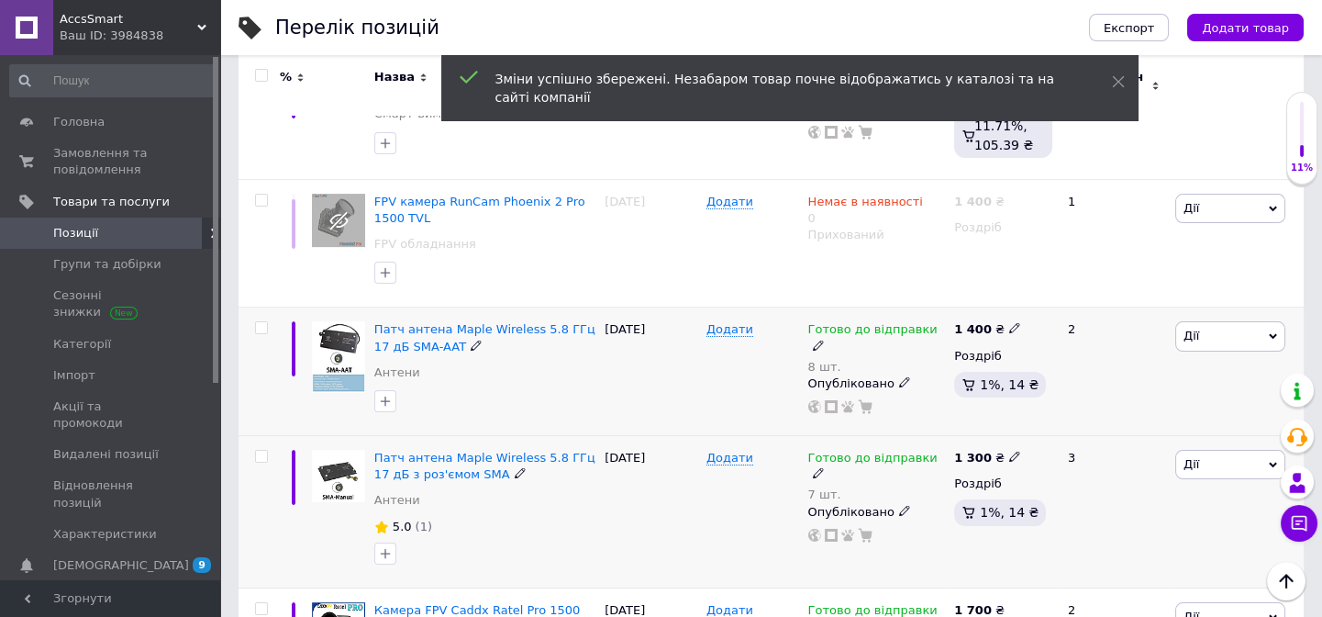
scroll to position [1112, 0]
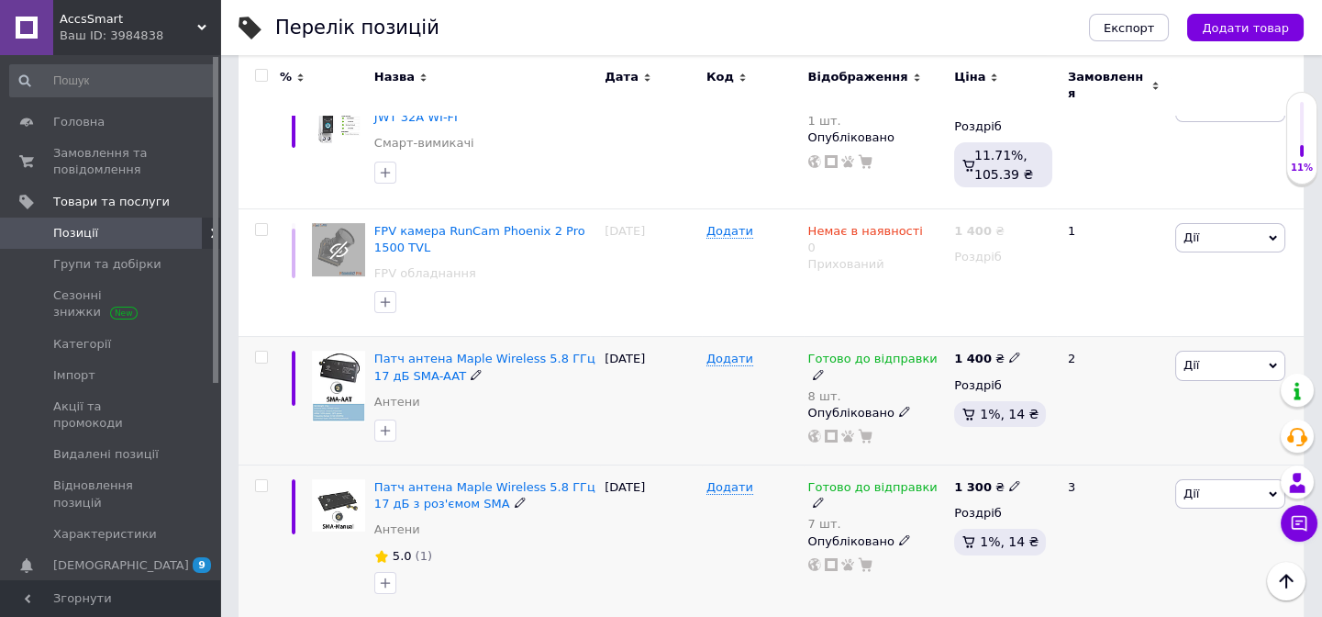
click at [1009, 352] on use at bounding box center [1014, 357] width 10 height 10
click at [1046, 320] on input "1400" at bounding box center [1097, 338] width 139 height 37
type input "1300"
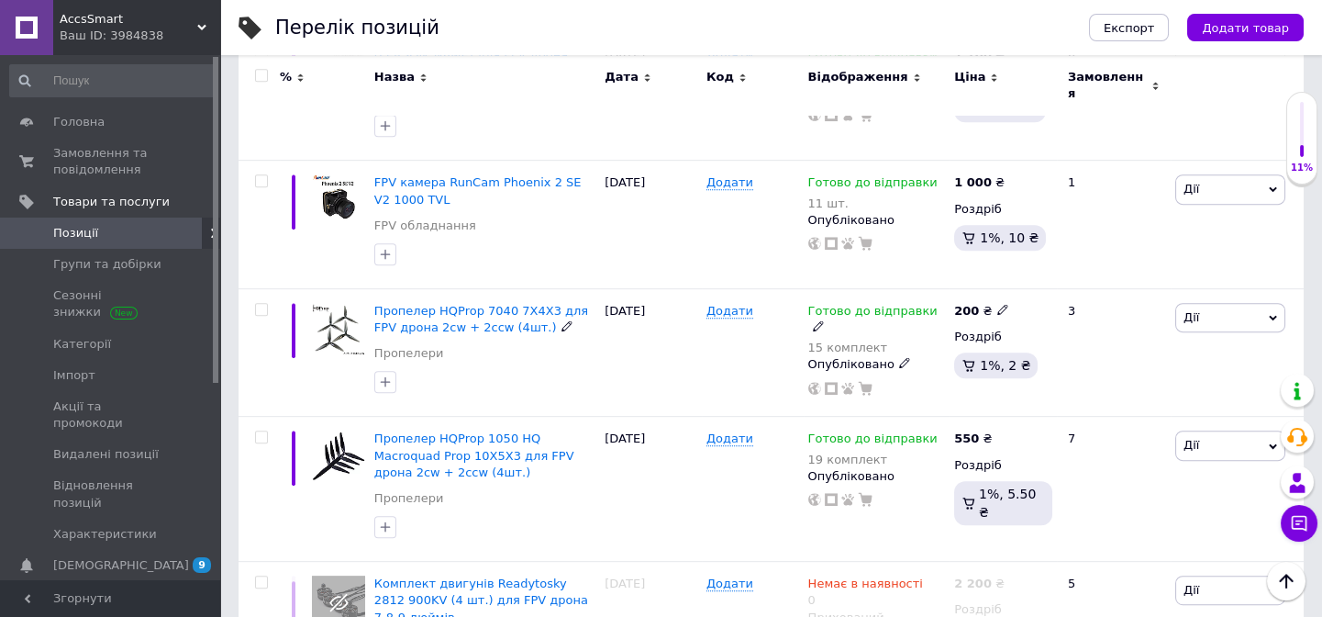
scroll to position [2474, 0]
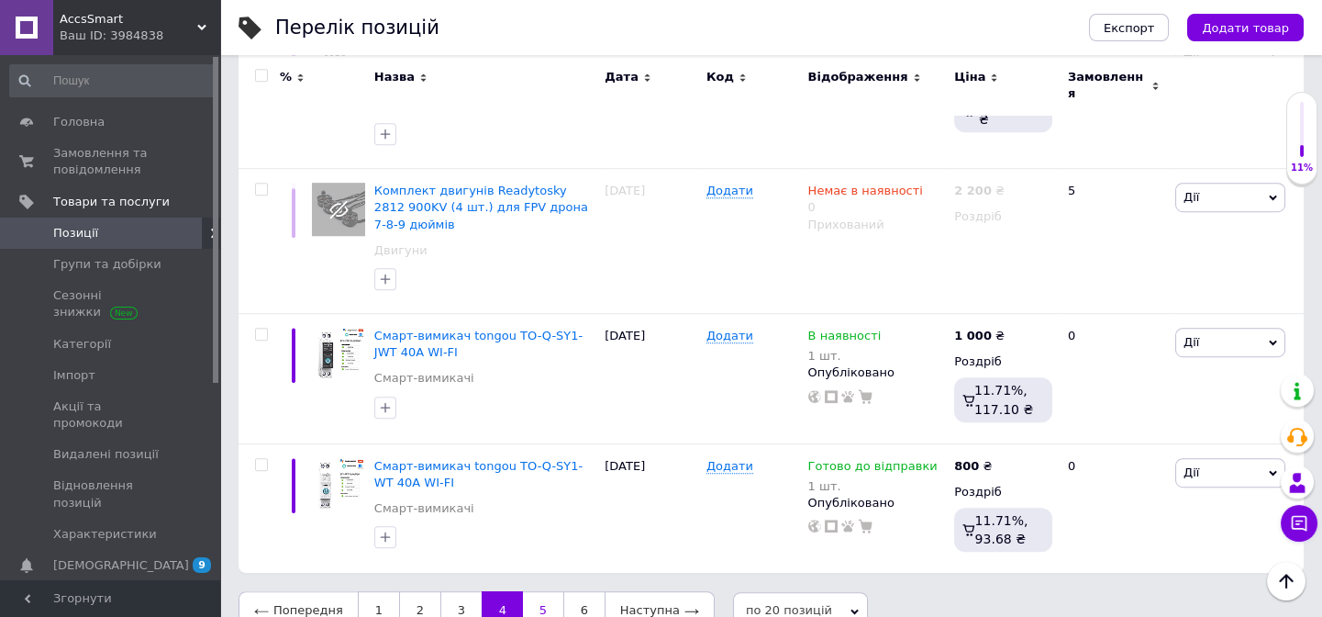
click at [540, 591] on link "5" at bounding box center [543, 610] width 40 height 39
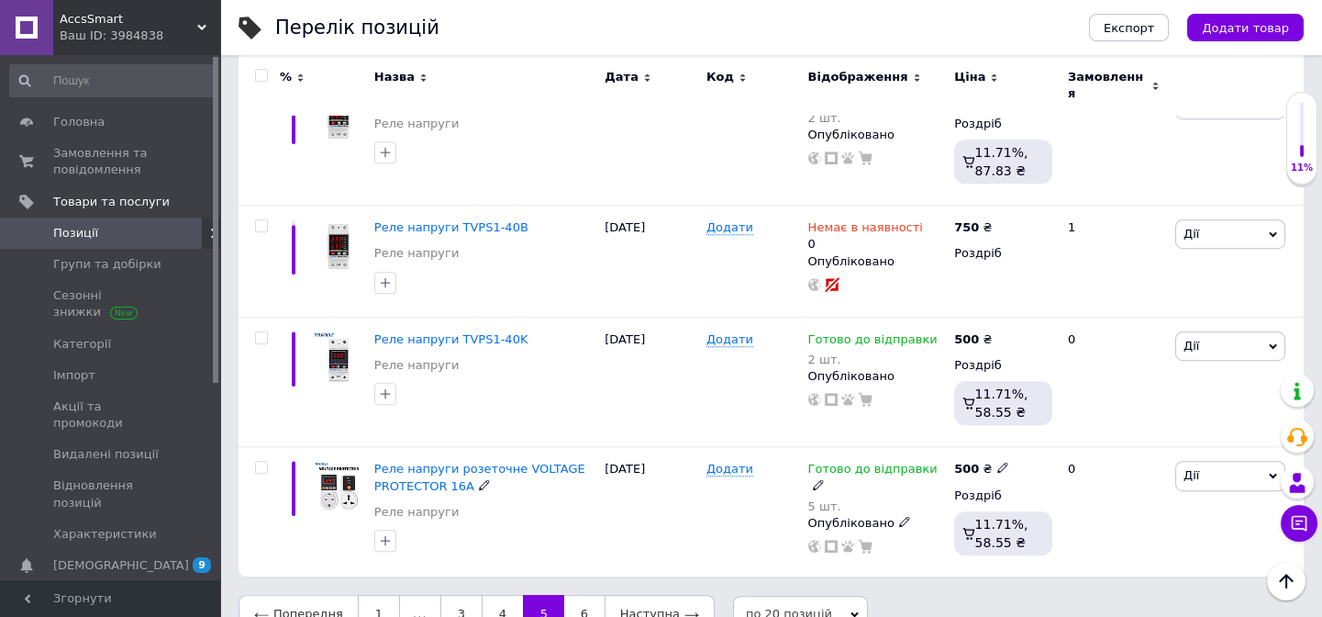
scroll to position [2357, 0]
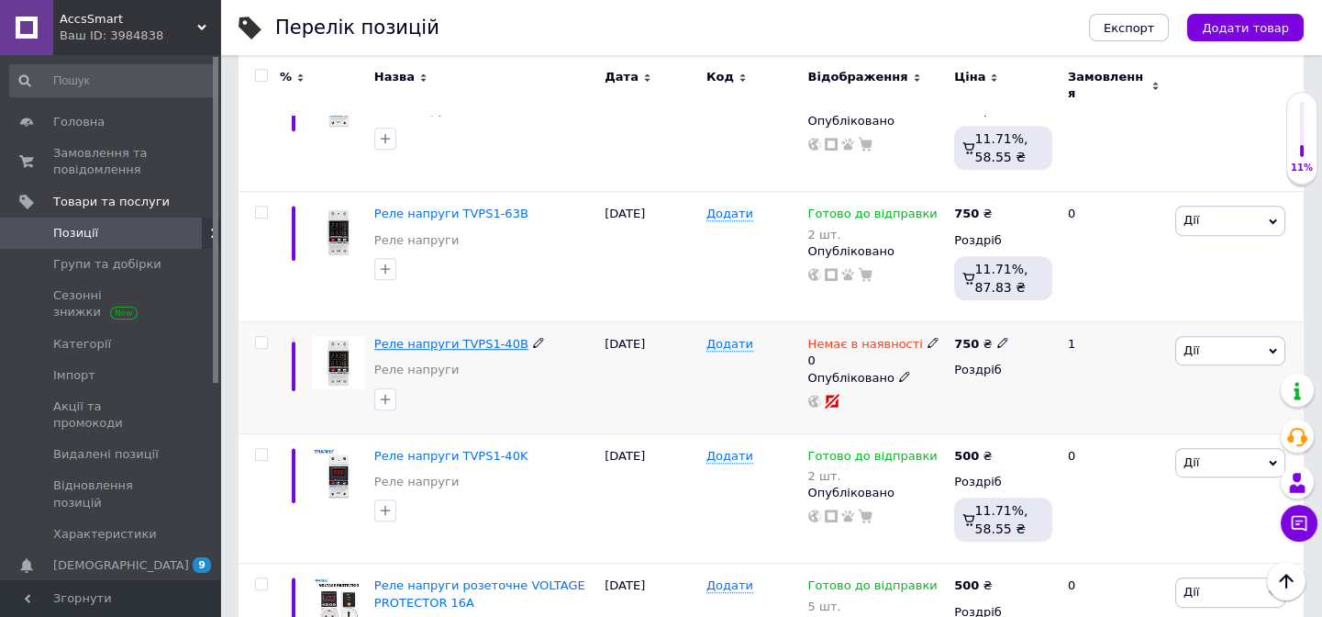
click at [405, 337] on span "Реле напруги TVPS1-40В" at bounding box center [451, 344] width 154 height 14
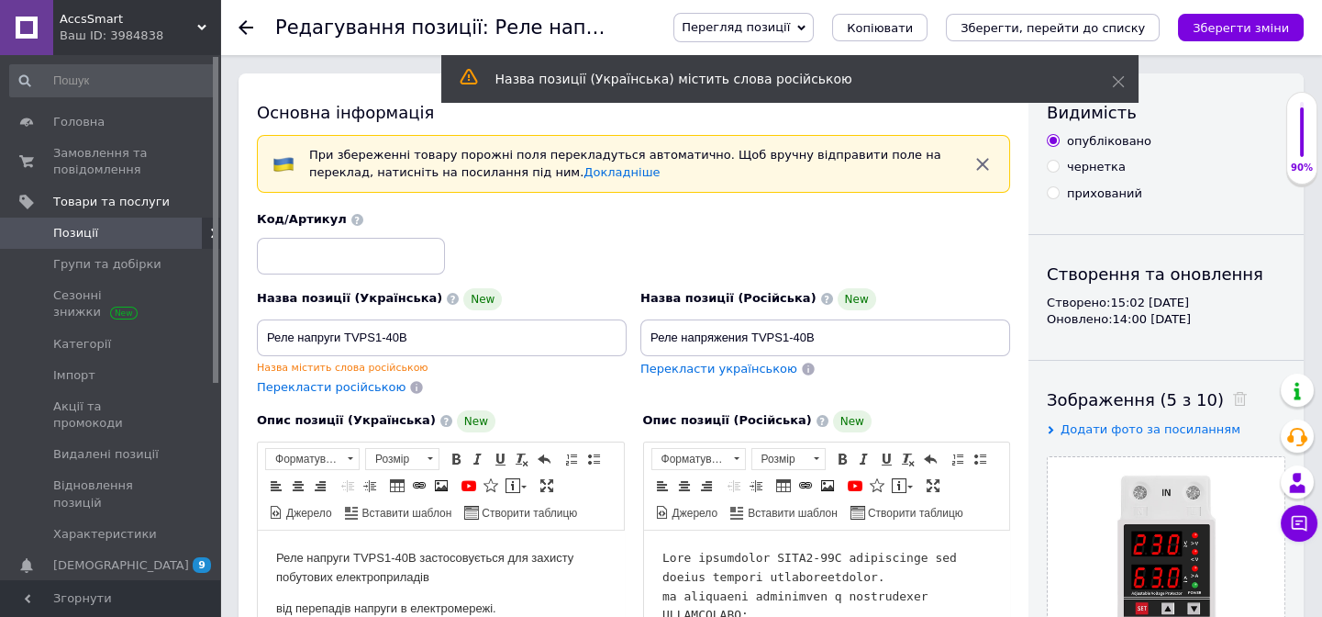
click at [1051, 195] on input "прихований" at bounding box center [1053, 192] width 12 height 12
radio input "true"
click at [1229, 26] on icon "Зберегти зміни" at bounding box center [1241, 28] width 96 height 14
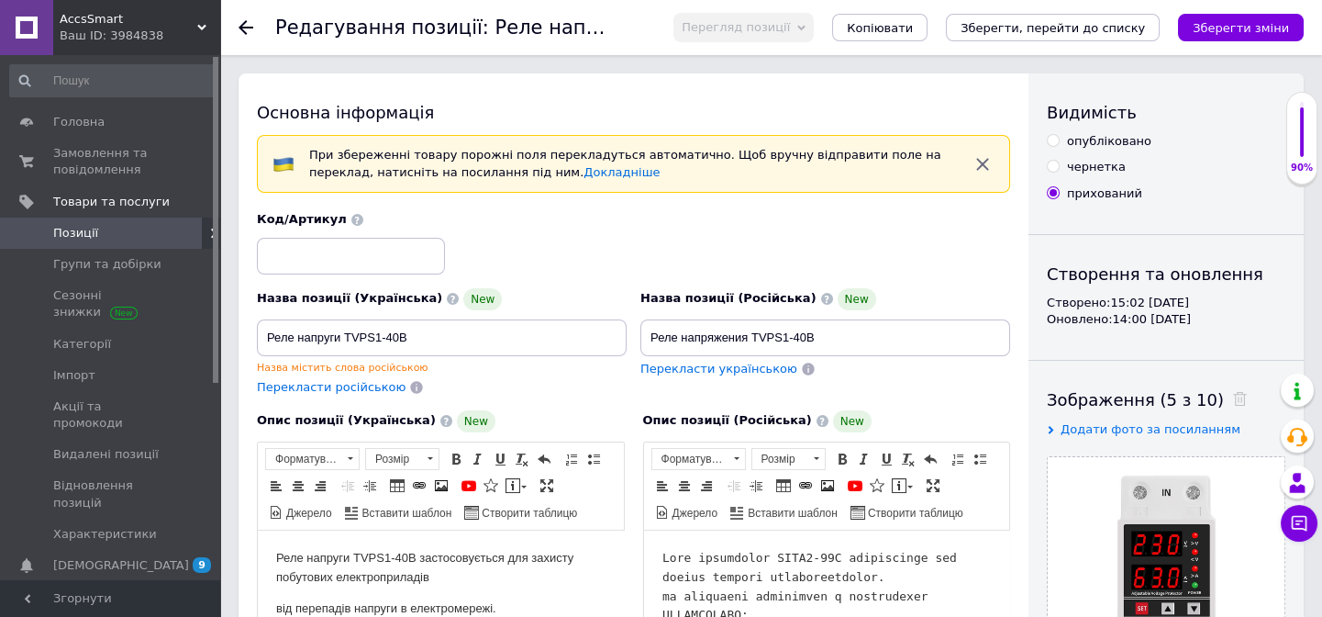
click at [251, 27] on use at bounding box center [246, 27] width 15 height 15
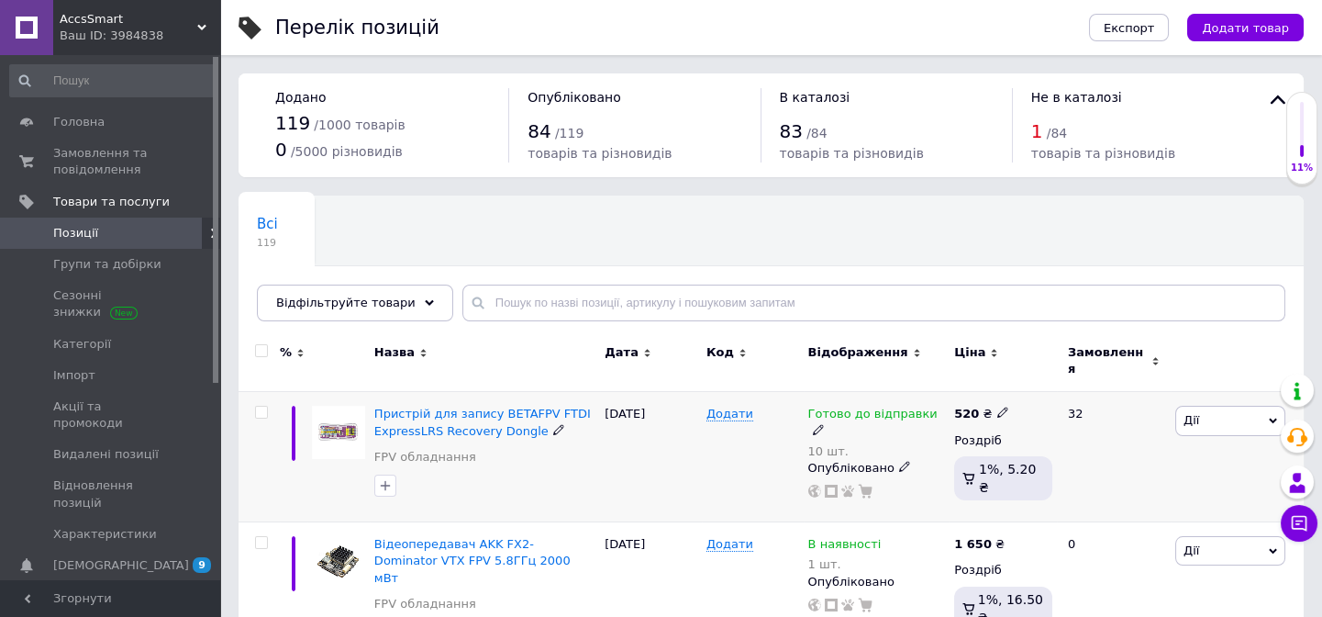
scroll to position [83, 0]
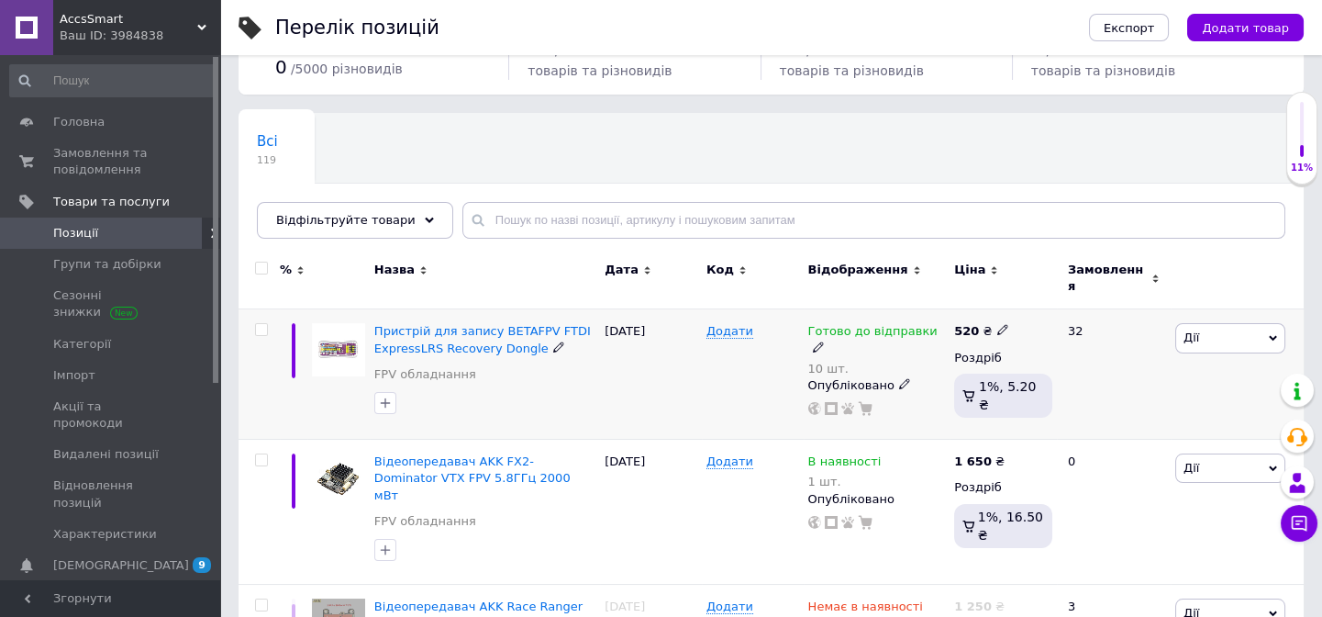
click at [997, 324] on icon at bounding box center [1002, 329] width 11 height 11
click at [1036, 296] on input "520" at bounding box center [1087, 311] width 139 height 37
type input "500"
click at [1118, 410] on div "32" at bounding box center [1114, 374] width 114 height 130
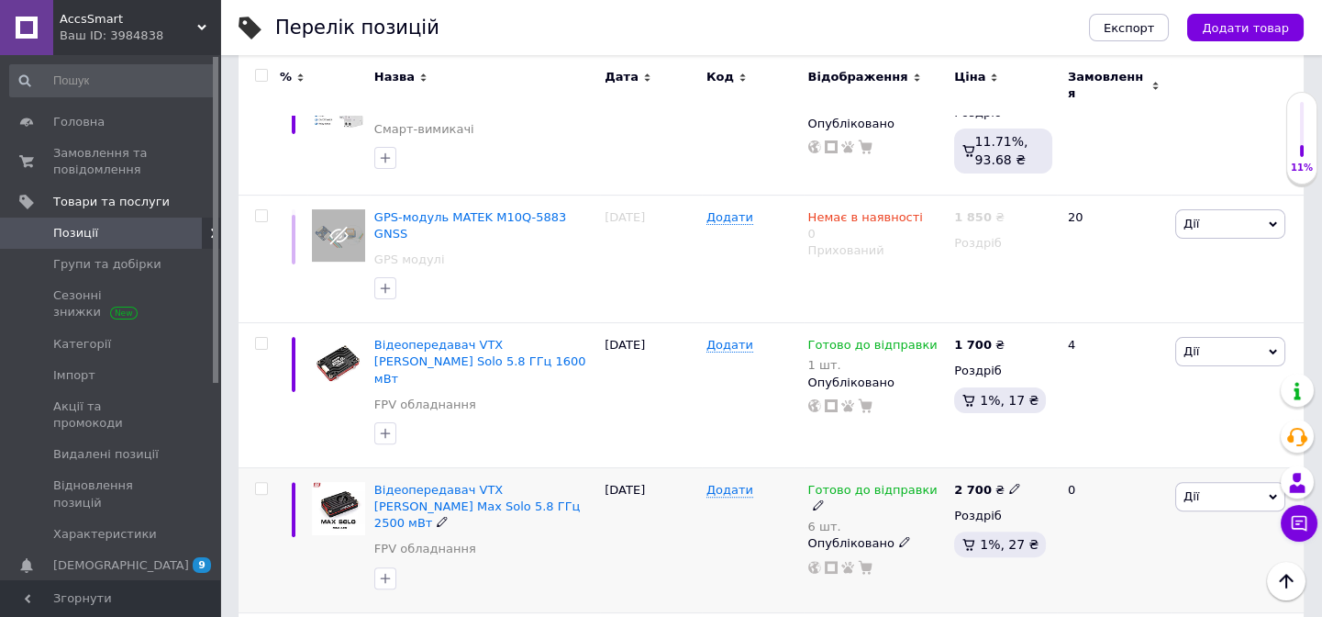
scroll to position [1418, 0]
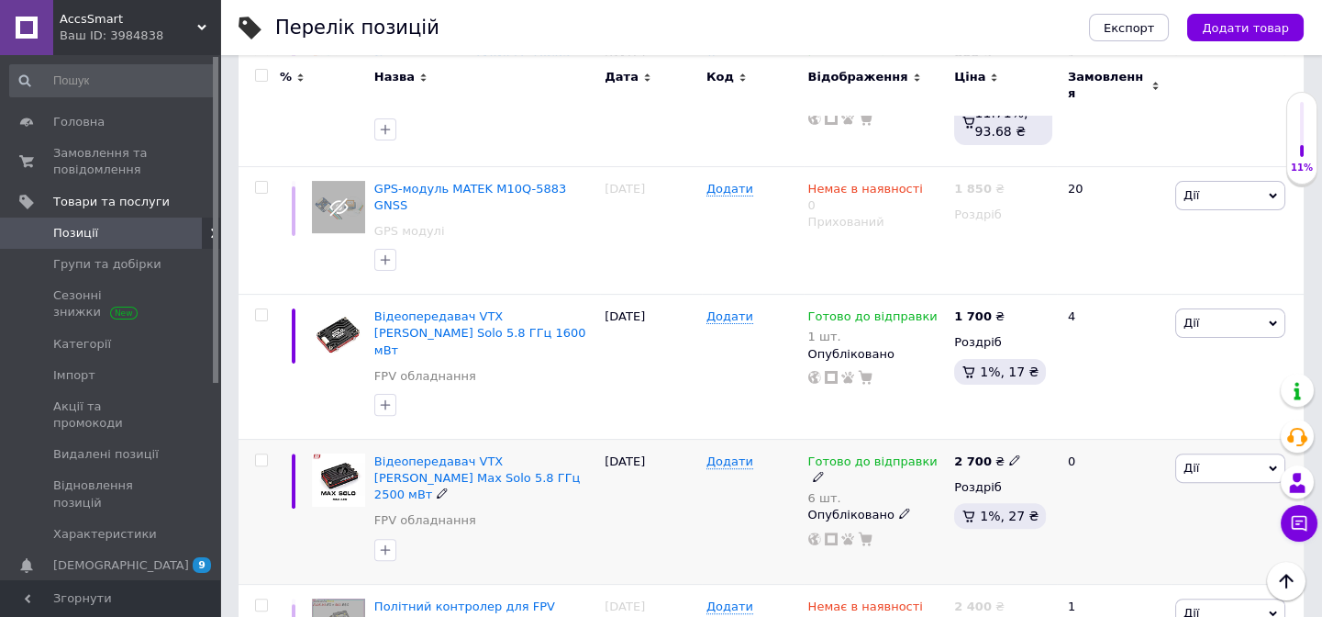
click at [963, 454] on b "2 700" at bounding box center [973, 461] width 38 height 14
click at [1045, 422] on input "2700" at bounding box center [1097, 440] width 139 height 37
type input "2600"
click at [1124, 467] on div "0" at bounding box center [1114, 511] width 114 height 145
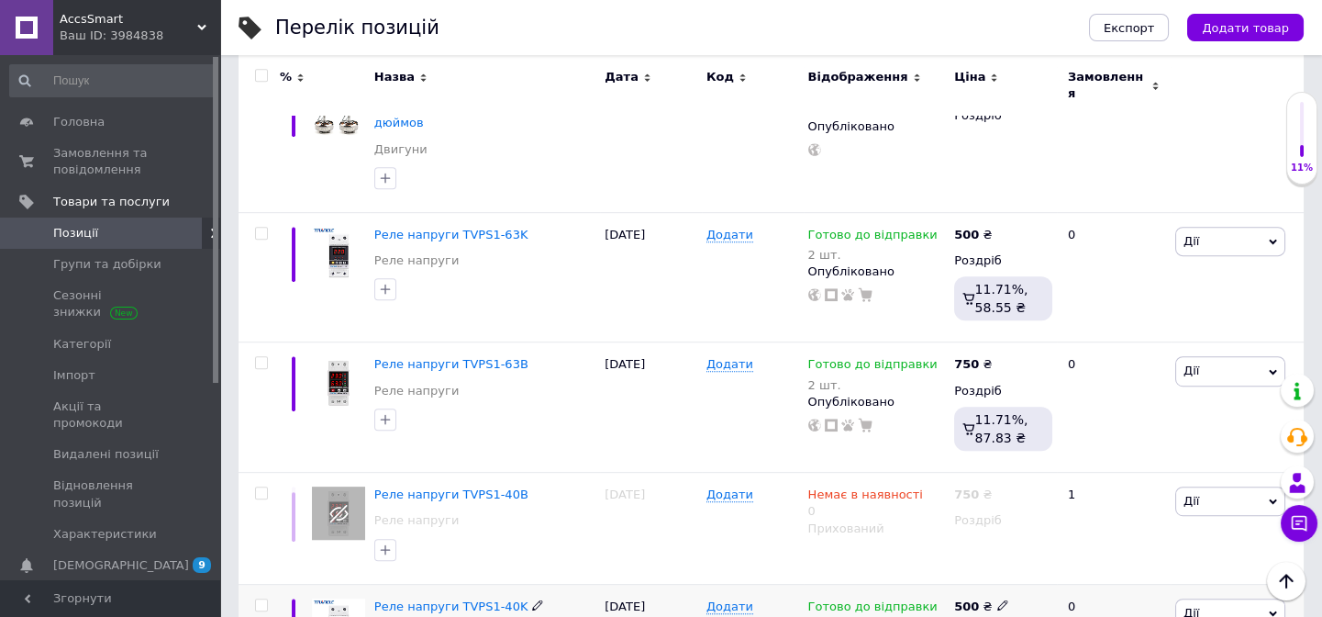
scroll to position [2190, 0]
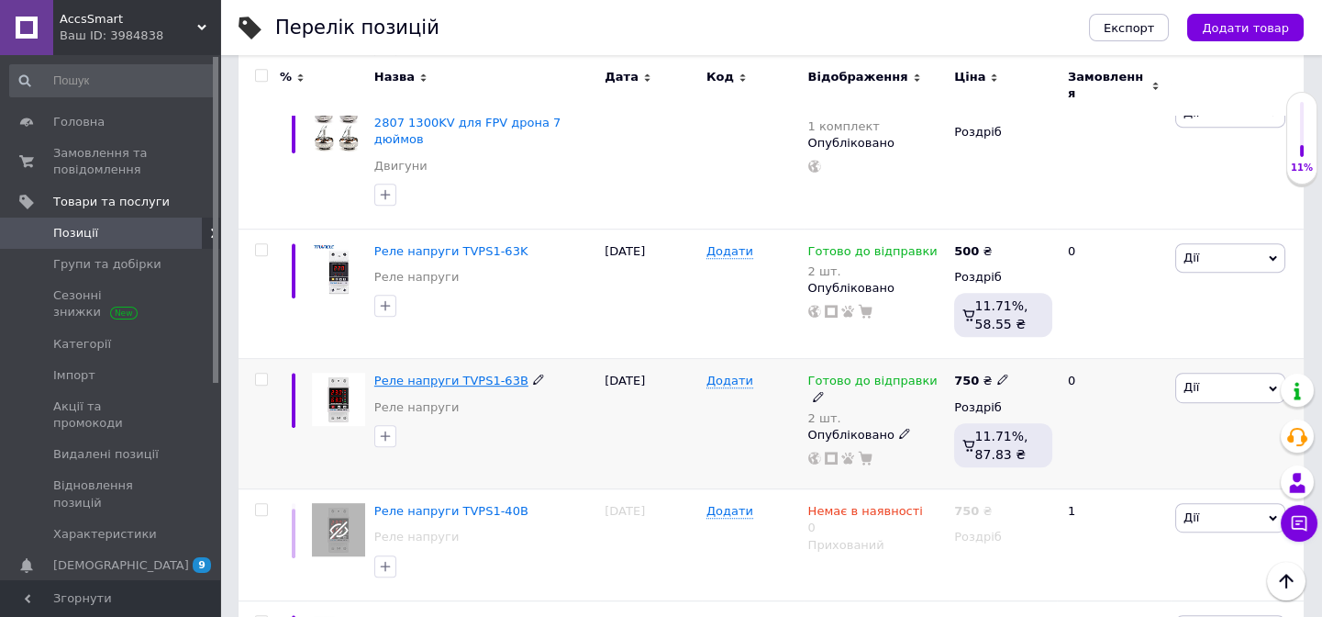
click at [409, 373] on span "Реле напруги TVPS1-63В" at bounding box center [451, 380] width 154 height 14
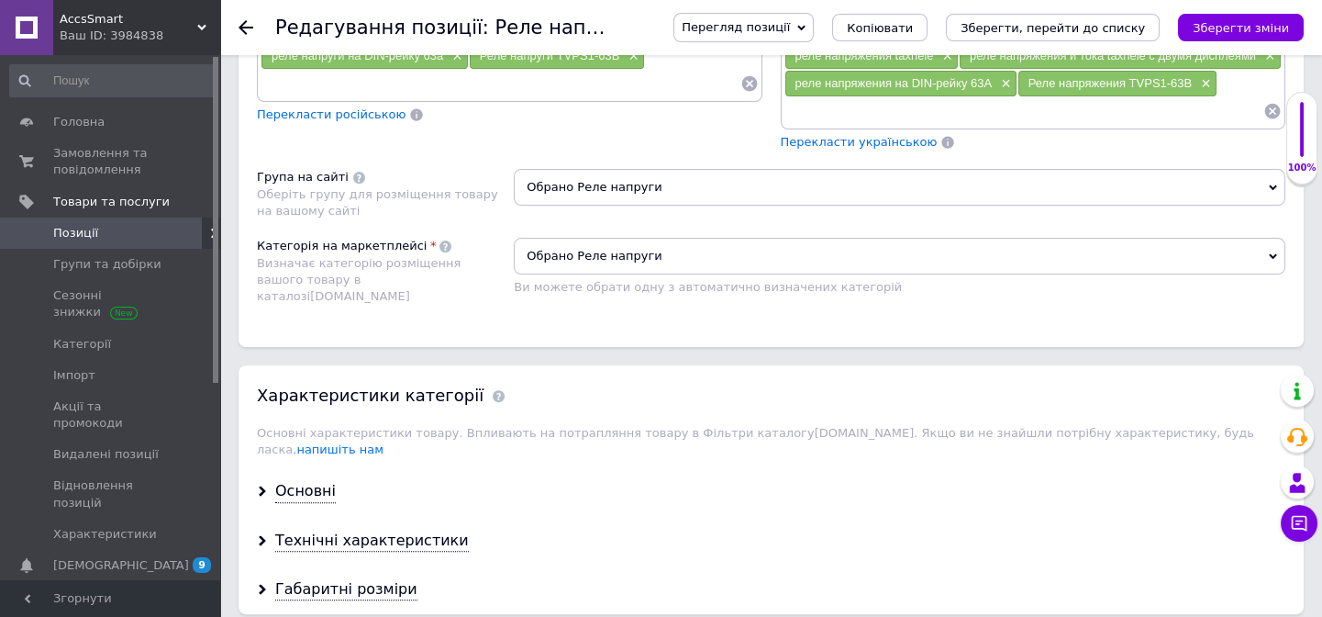
scroll to position [1501, 0]
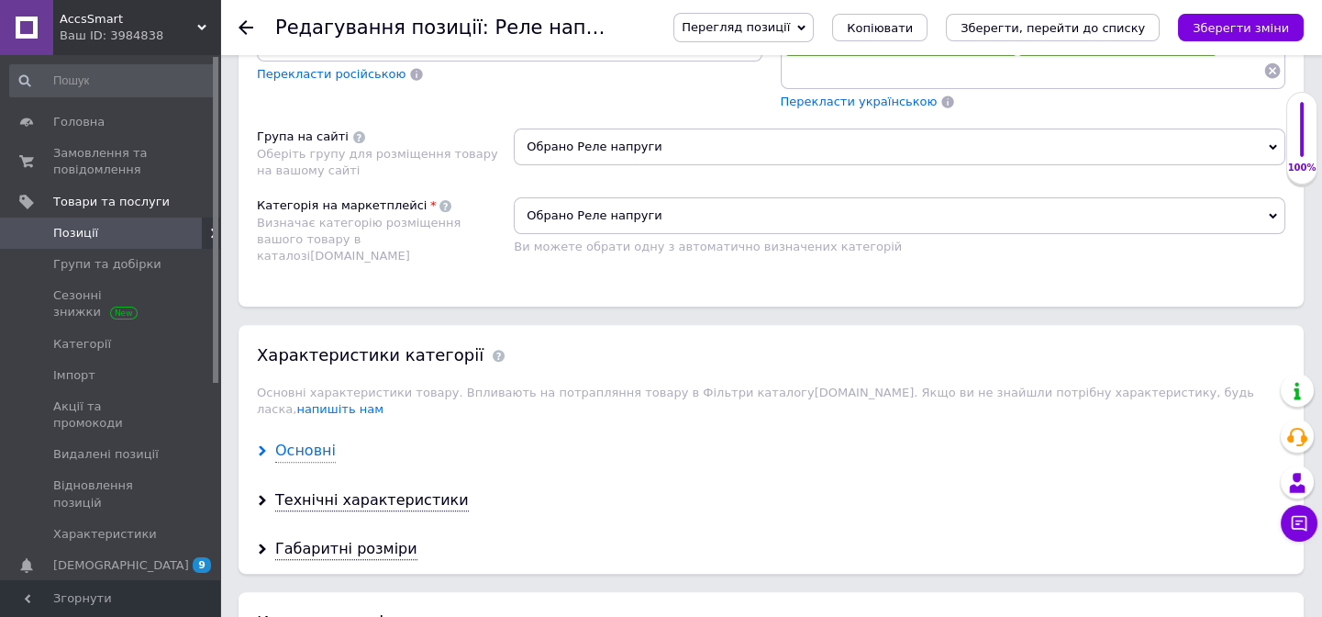
click at [304, 440] on div "Основні" at bounding box center [305, 450] width 61 height 21
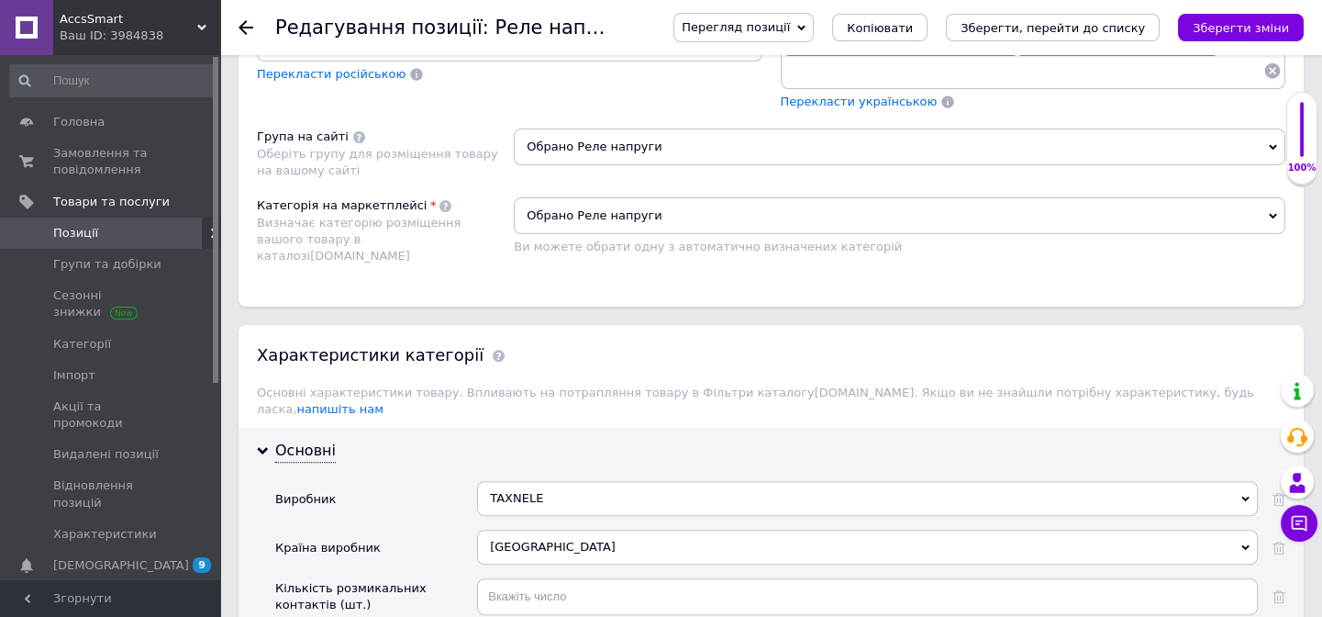
click at [246, 15] on div at bounding box center [257, 27] width 37 height 55
click at [249, 27] on use at bounding box center [246, 27] width 15 height 15
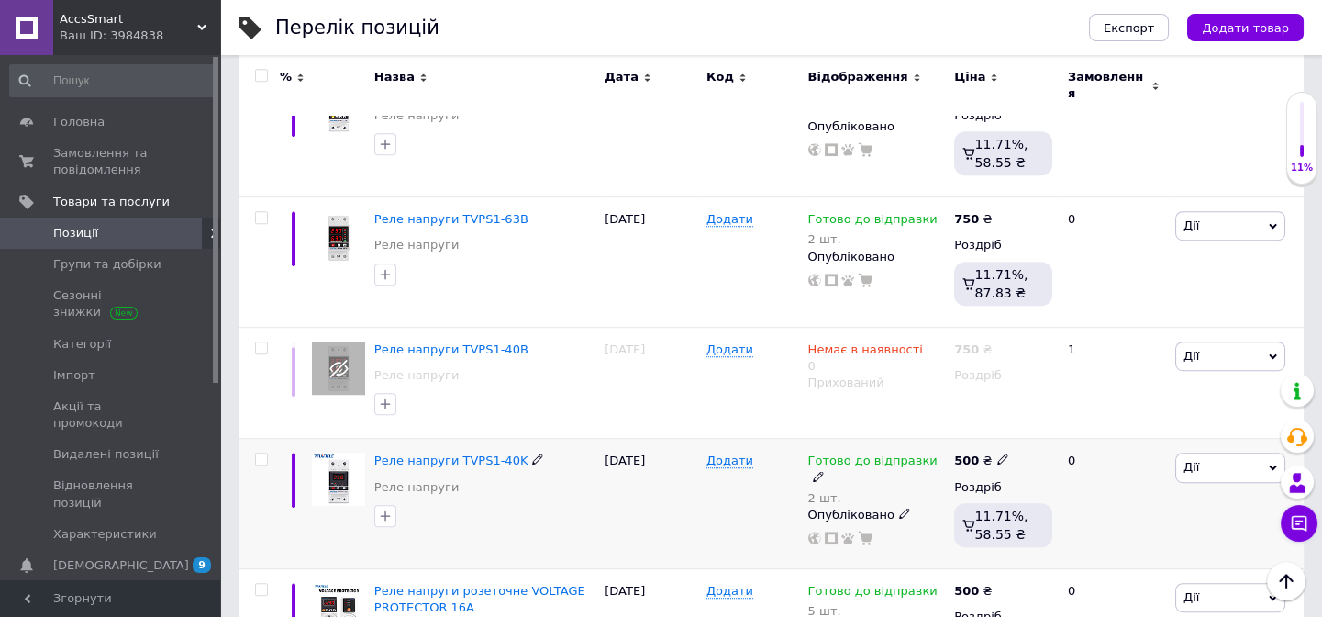
scroll to position [2357, 0]
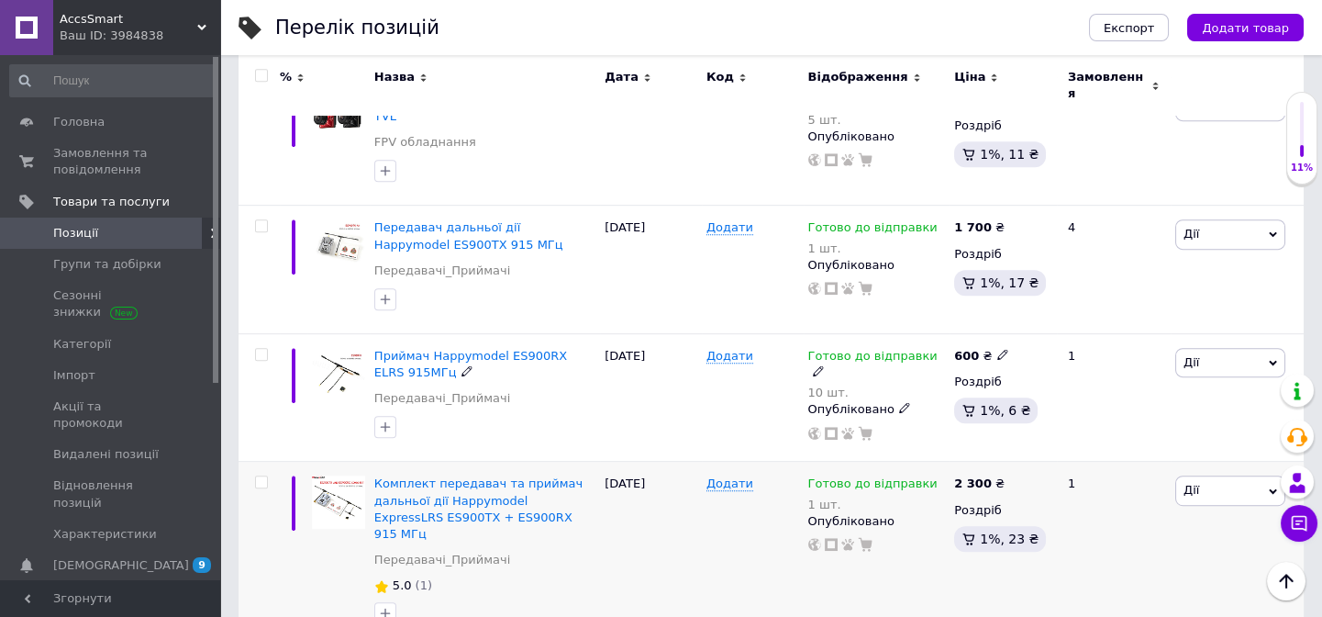
scroll to position [2011, 0]
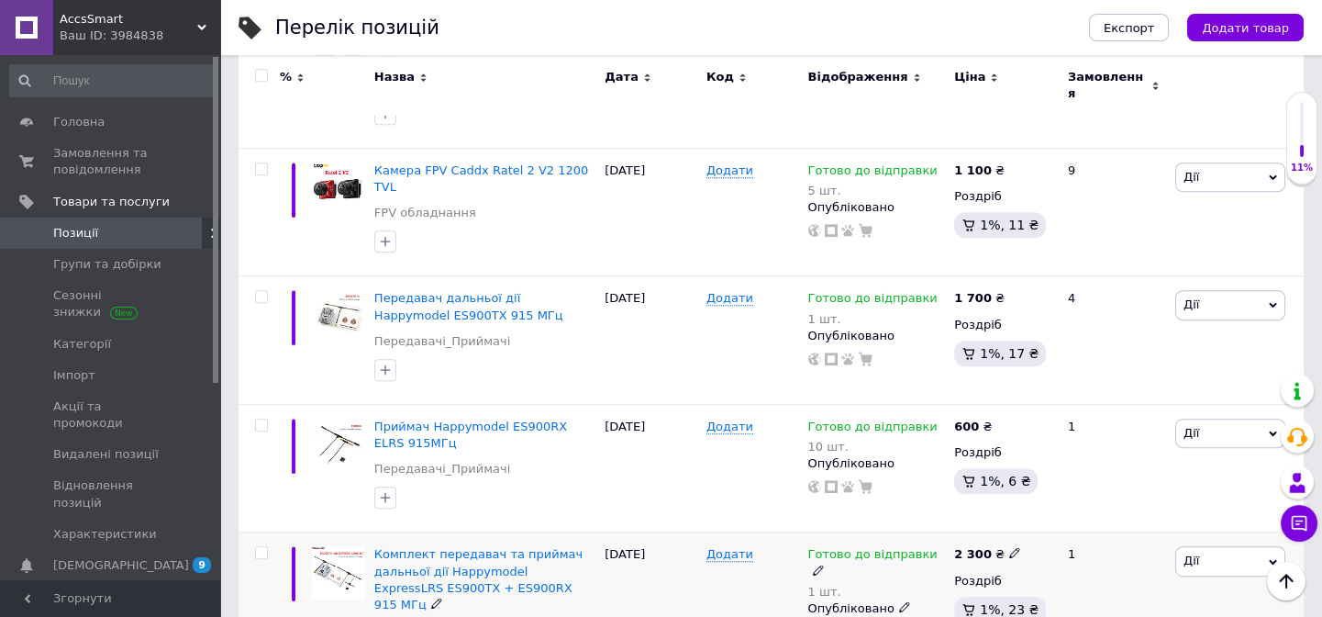
click at [1009, 547] on icon at bounding box center [1014, 552] width 11 height 11
click at [1051, 516] on input "2300" at bounding box center [1097, 534] width 139 height 37
type input "2200"
click at [1210, 494] on div "Ціна 2200" at bounding box center [1142, 523] width 229 height 58
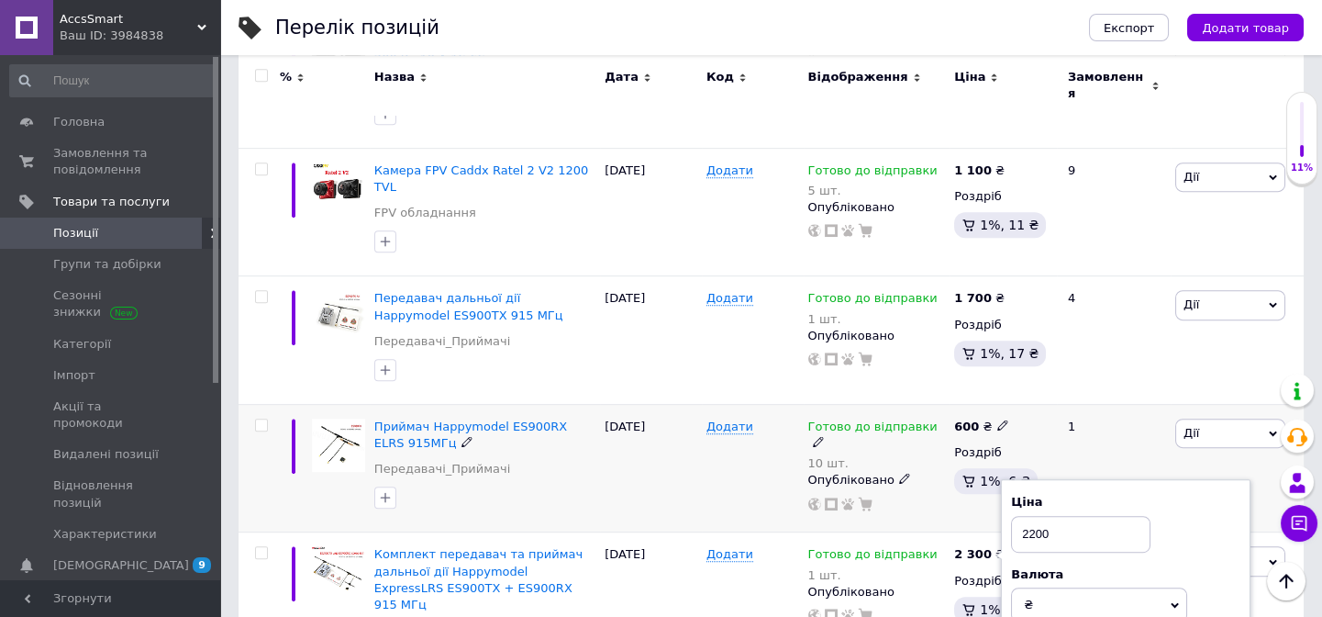
click at [1152, 404] on div "1" at bounding box center [1114, 468] width 114 height 128
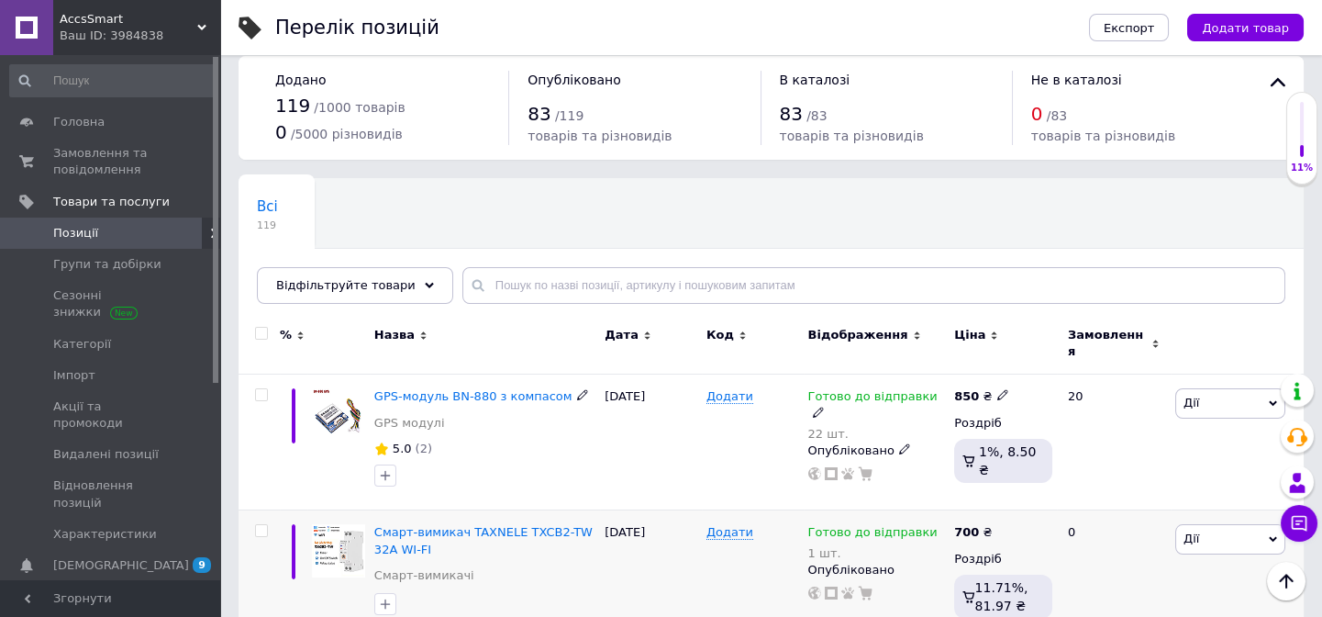
scroll to position [0, 0]
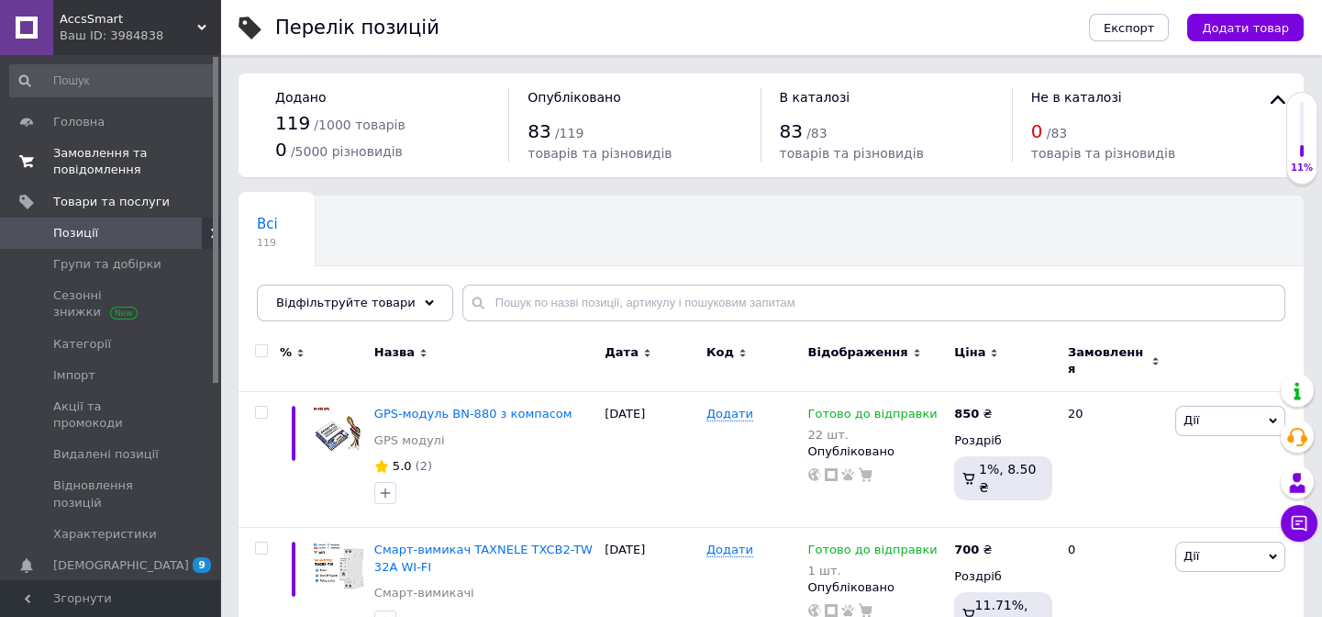
click at [88, 155] on span "Замовлення та повідомлення" at bounding box center [111, 161] width 117 height 33
